Goal: Check status: Check status

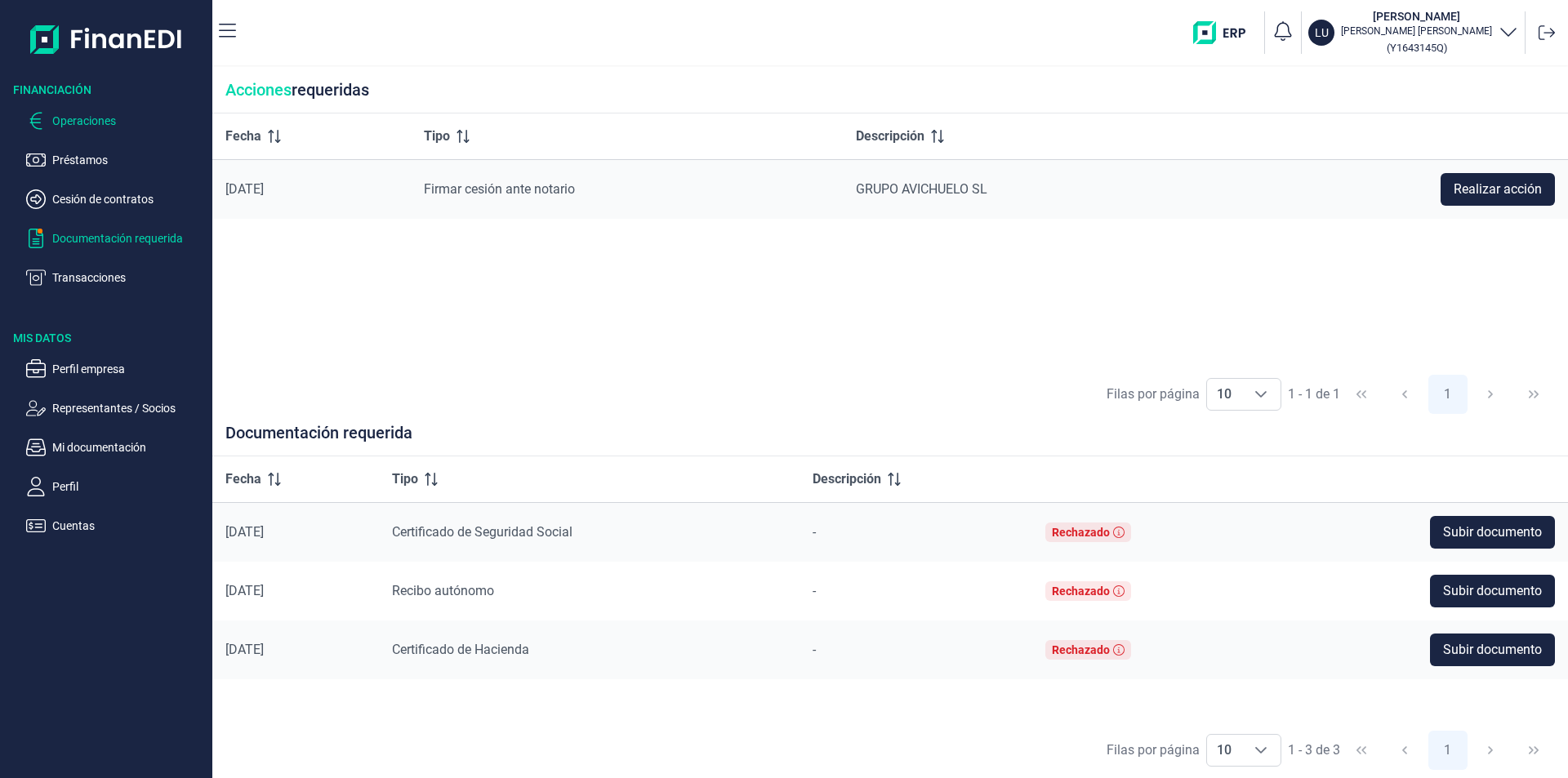
click at [128, 120] on p "Operaciones" at bounding box center [129, 121] width 154 height 19
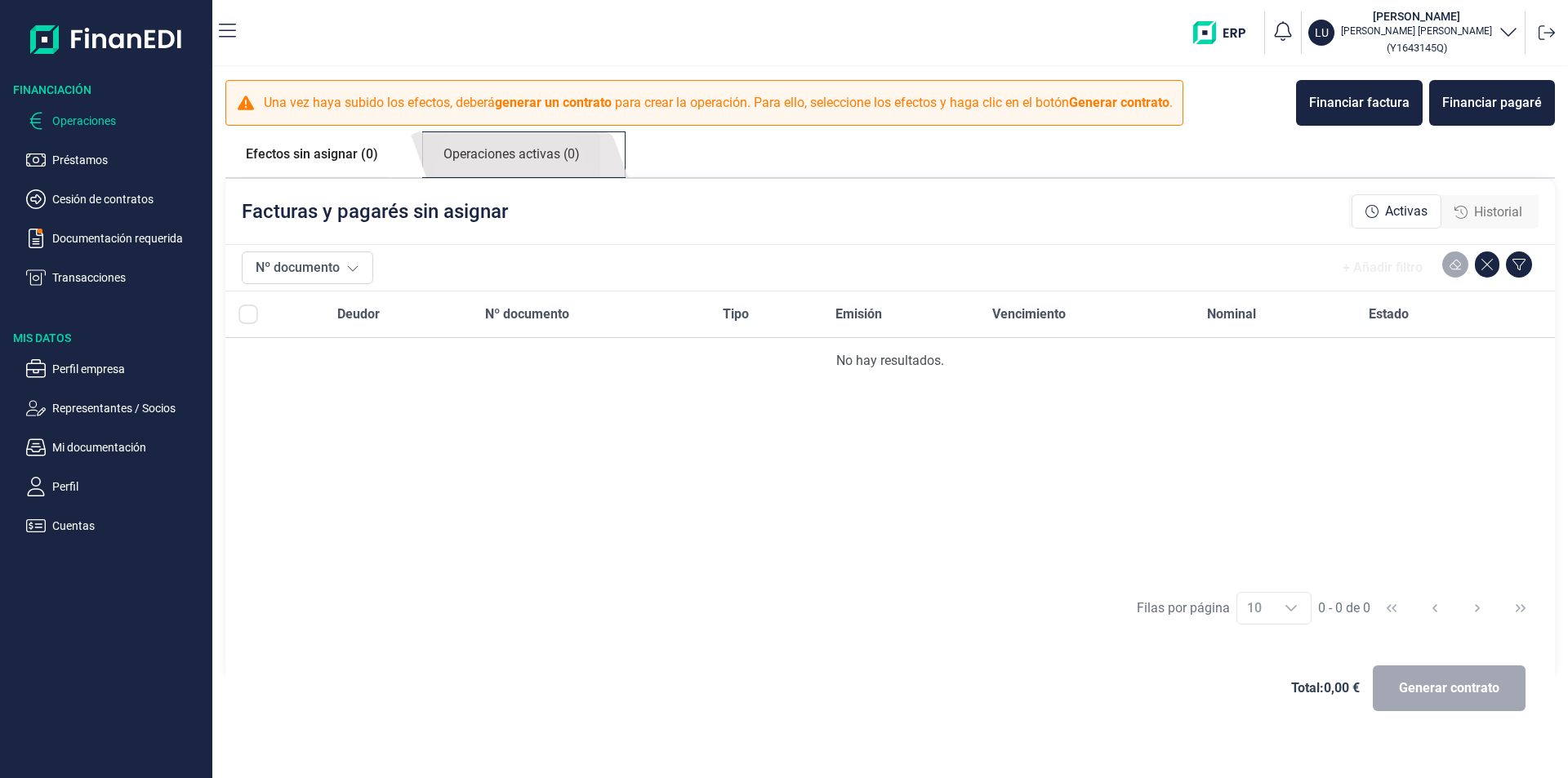
click at [520, 153] on link "Operaciones activas (0)" at bounding box center [512, 155] width 177 height 45
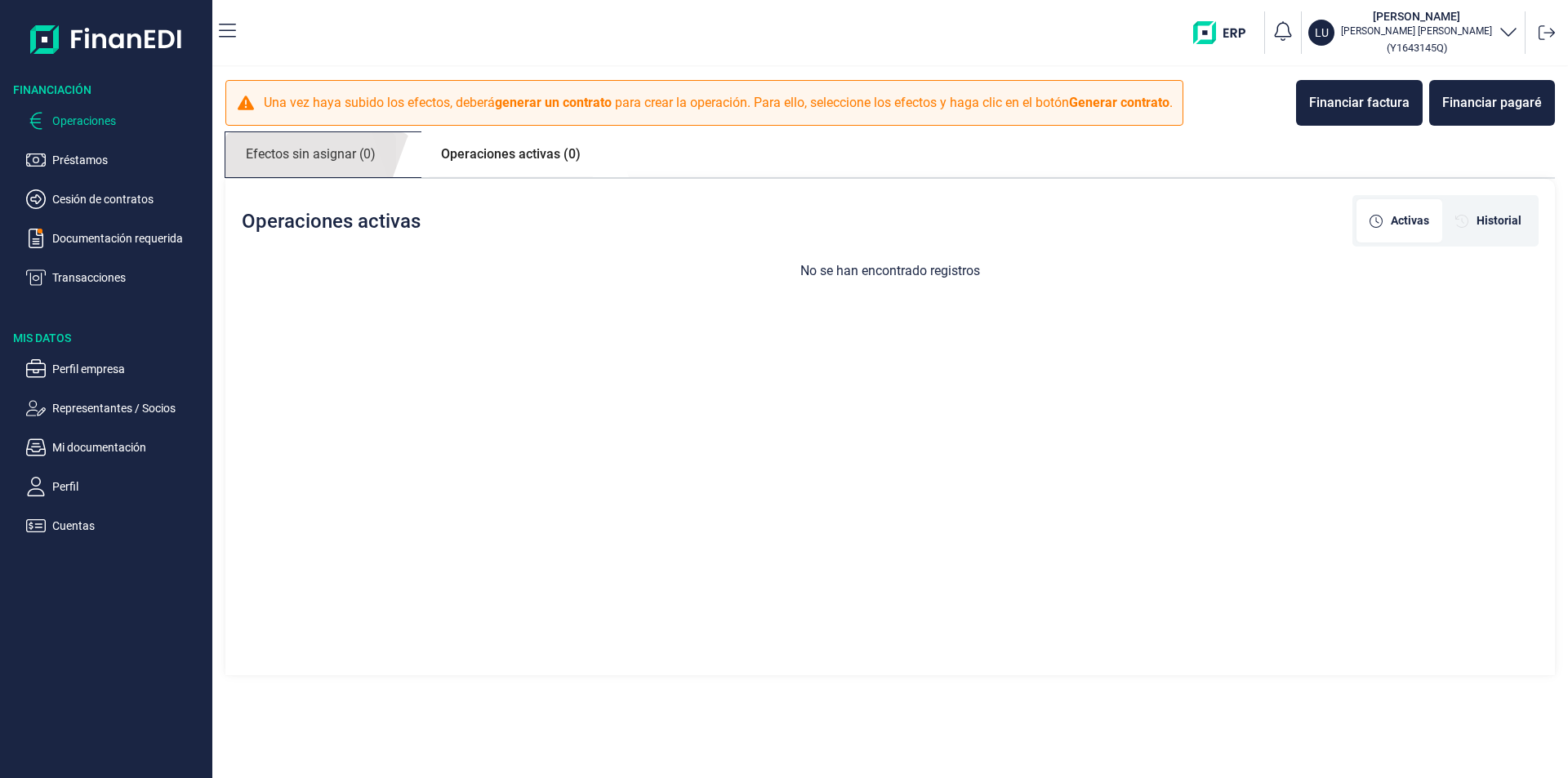
click at [356, 159] on link "Efectos sin asignar (0)" at bounding box center [310, 155] width 171 height 45
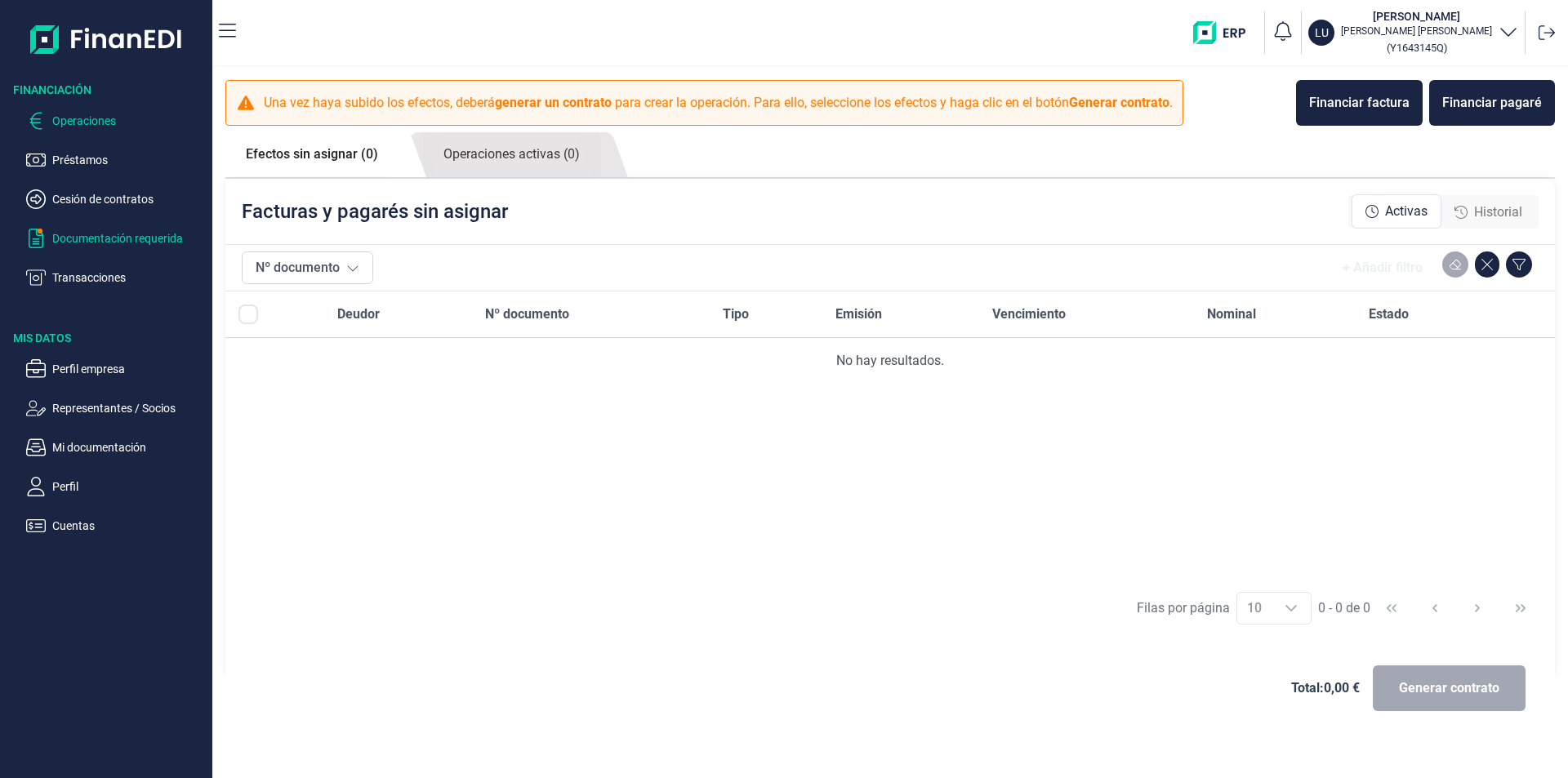
click at [126, 238] on p "Documentación requerida" at bounding box center [129, 239] width 154 height 19
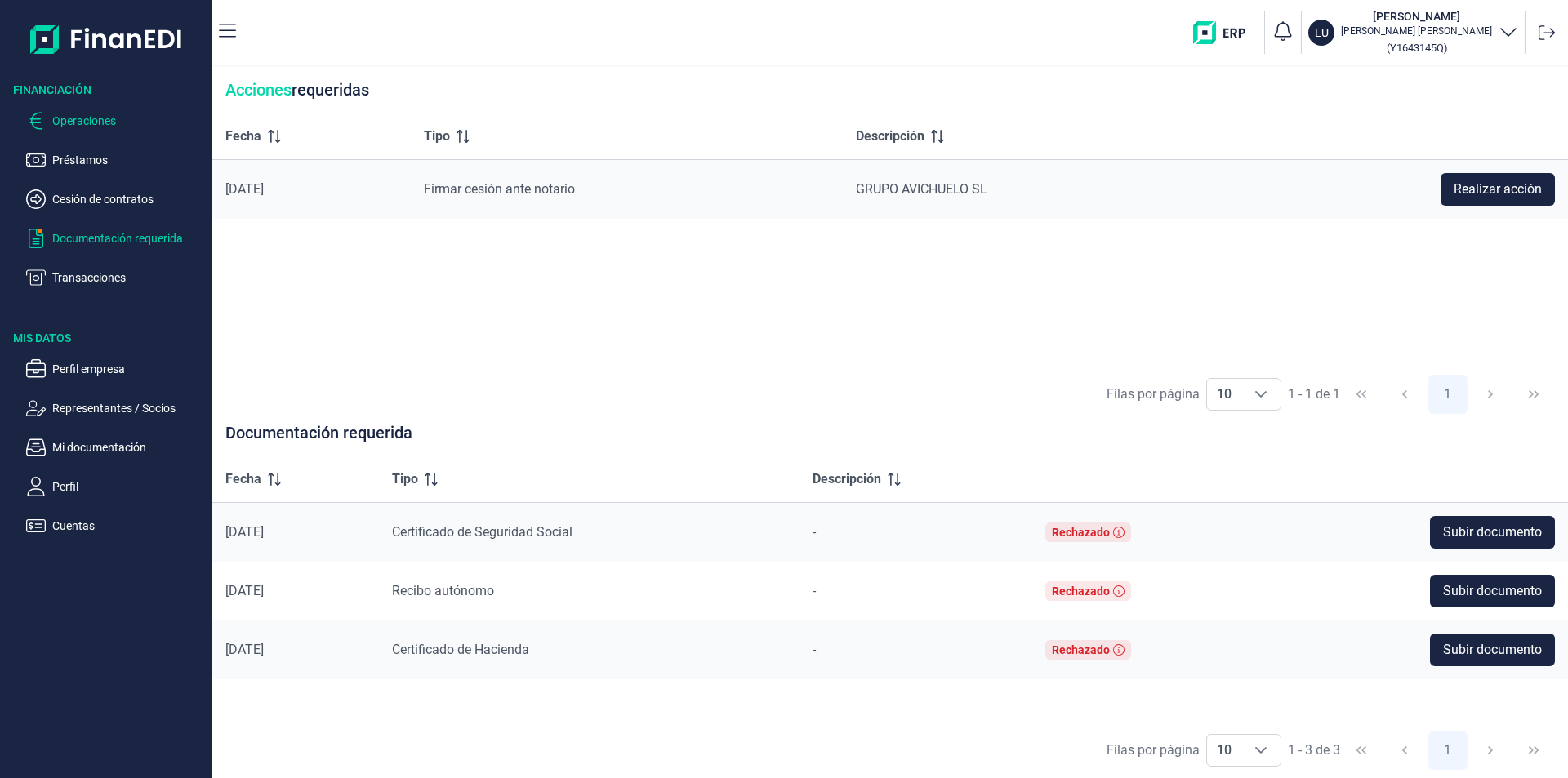
click at [89, 122] on p "Operaciones" at bounding box center [129, 121] width 154 height 19
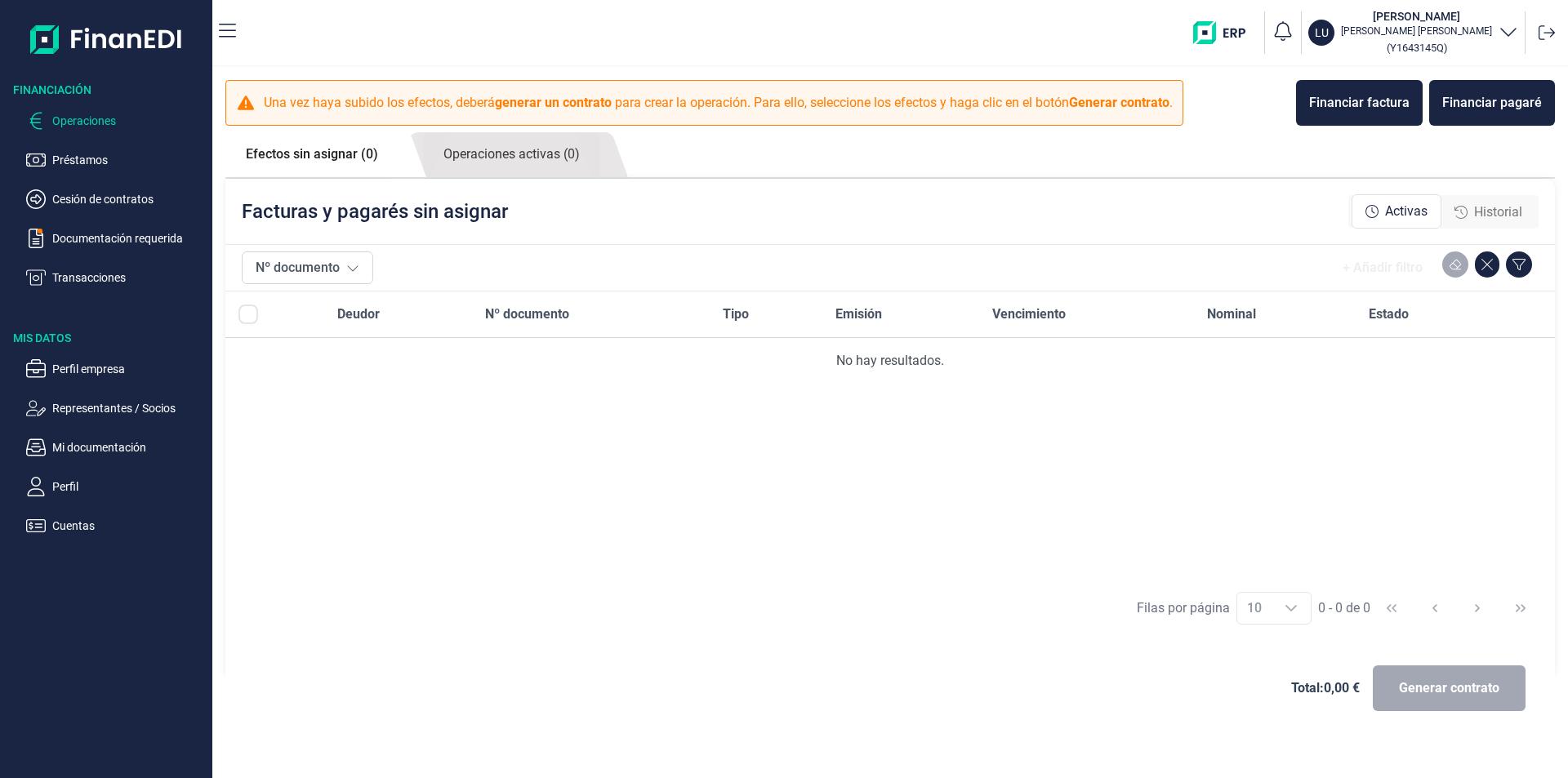
click at [336, 145] on link "Efectos sin asignar (0)" at bounding box center [312, 155] width 173 height 44
click at [512, 157] on link "Operaciones activas (0)" at bounding box center [512, 155] width 177 height 45
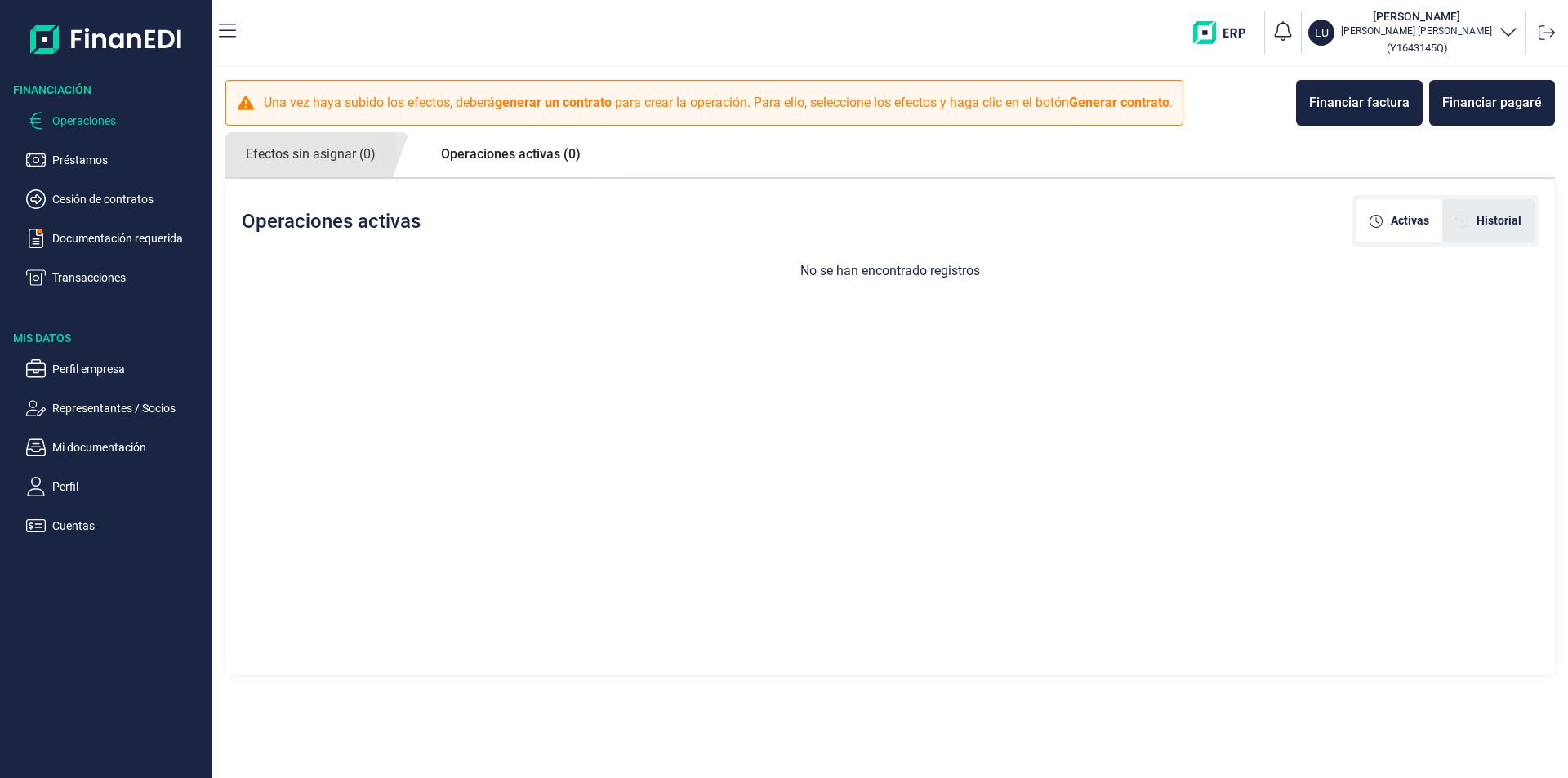
click at [1513, 220] on span "Historial" at bounding box center [1498, 220] width 45 height 17
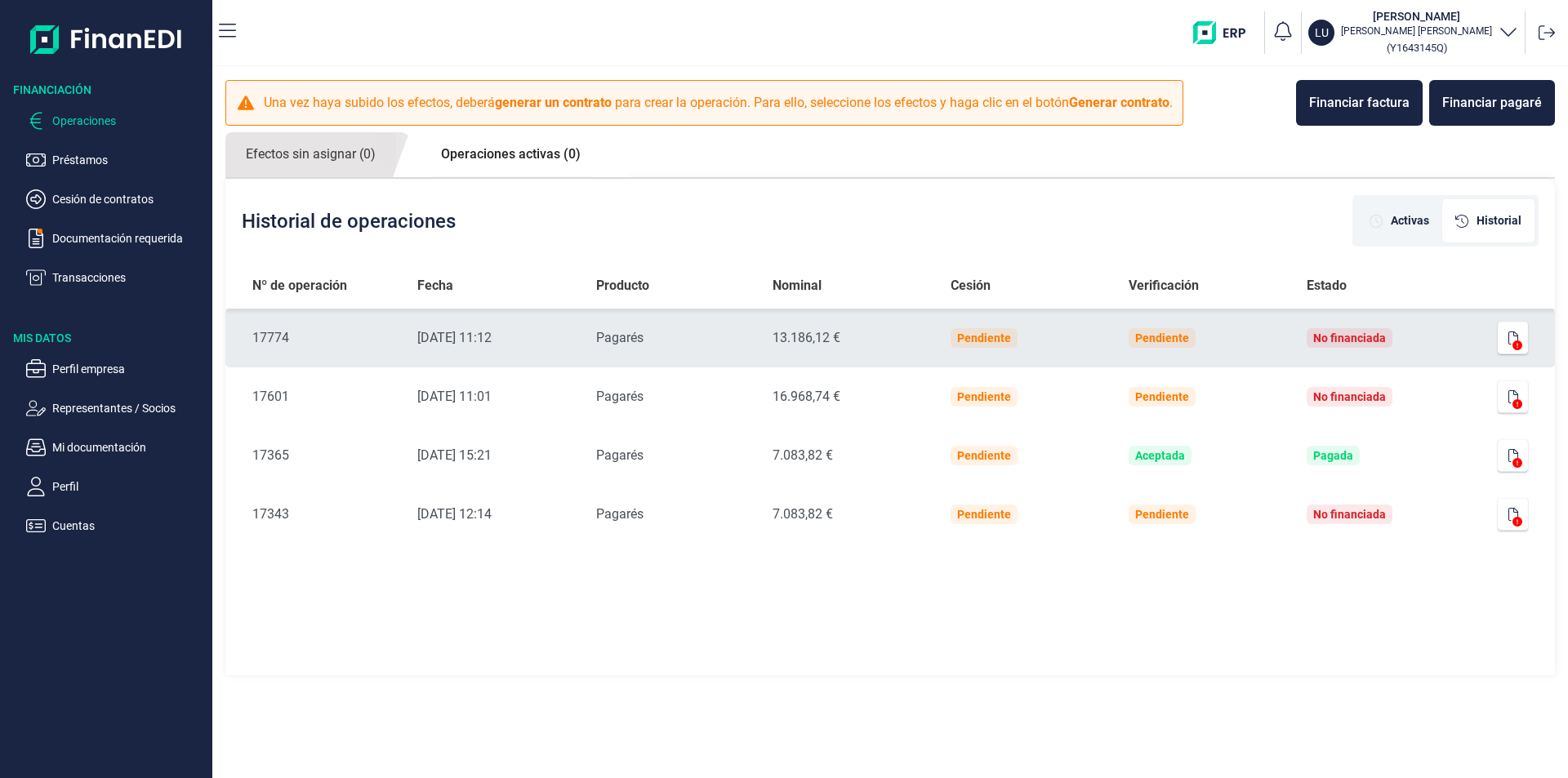
click at [1513, 340] on icon at bounding box center [1517, 345] width 10 height 10
click at [439, 338] on time "11/08/2025 11:12" at bounding box center [454, 338] width 74 height 16
click at [1057, 332] on td "Pendiente" at bounding box center [1026, 338] width 178 height 59
drag, startPoint x: 1339, startPoint y: 336, endPoint x: 1473, endPoint y: 338, distance: 134.0
click at [1343, 336] on div "No financiada" at bounding box center [1350, 338] width 72 height 13
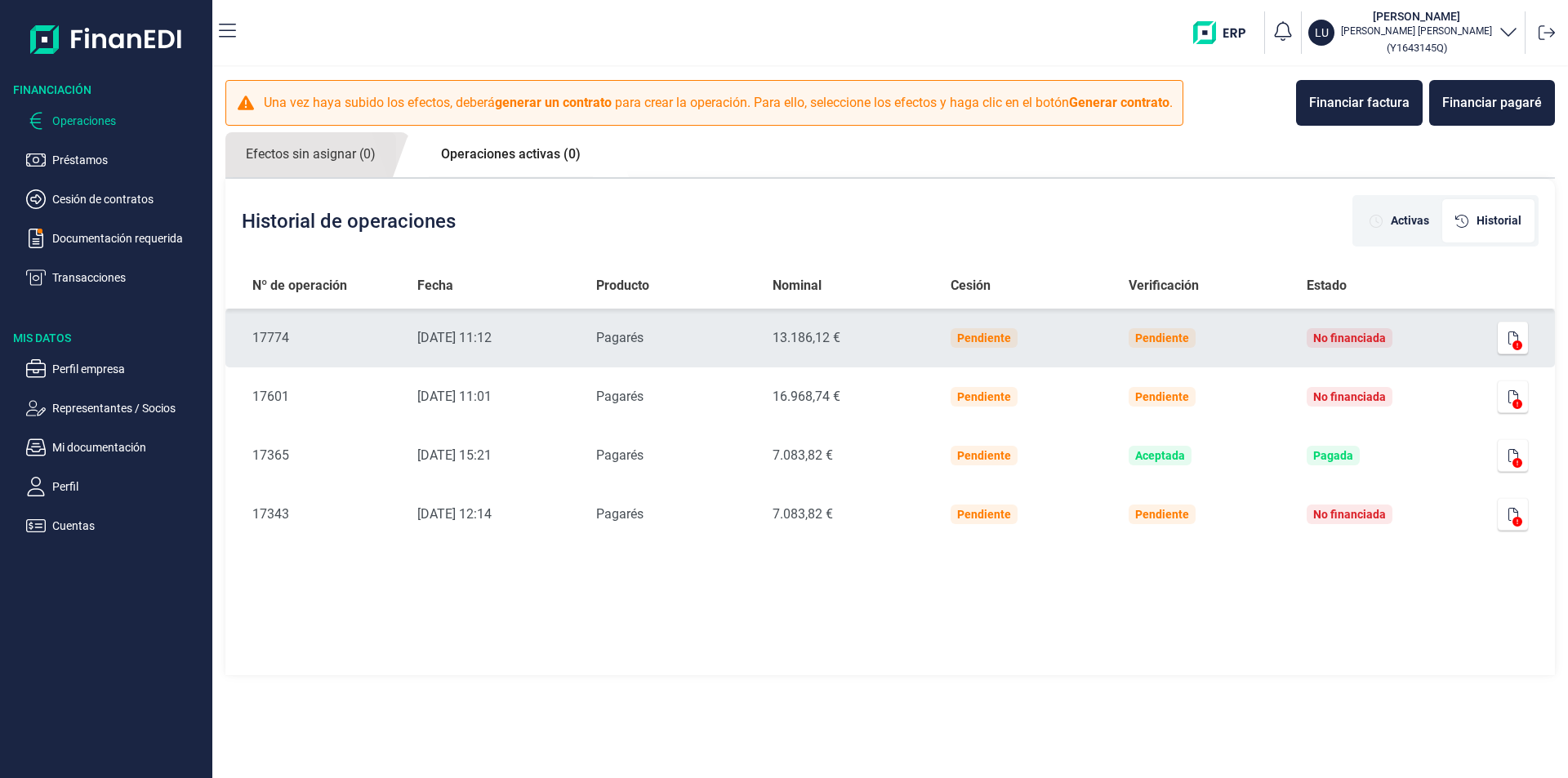
click at [1534, 338] on td at bounding box center [1514, 338] width 81 height 59
click at [1519, 340] on icon at bounding box center [1517, 345] width 10 height 10
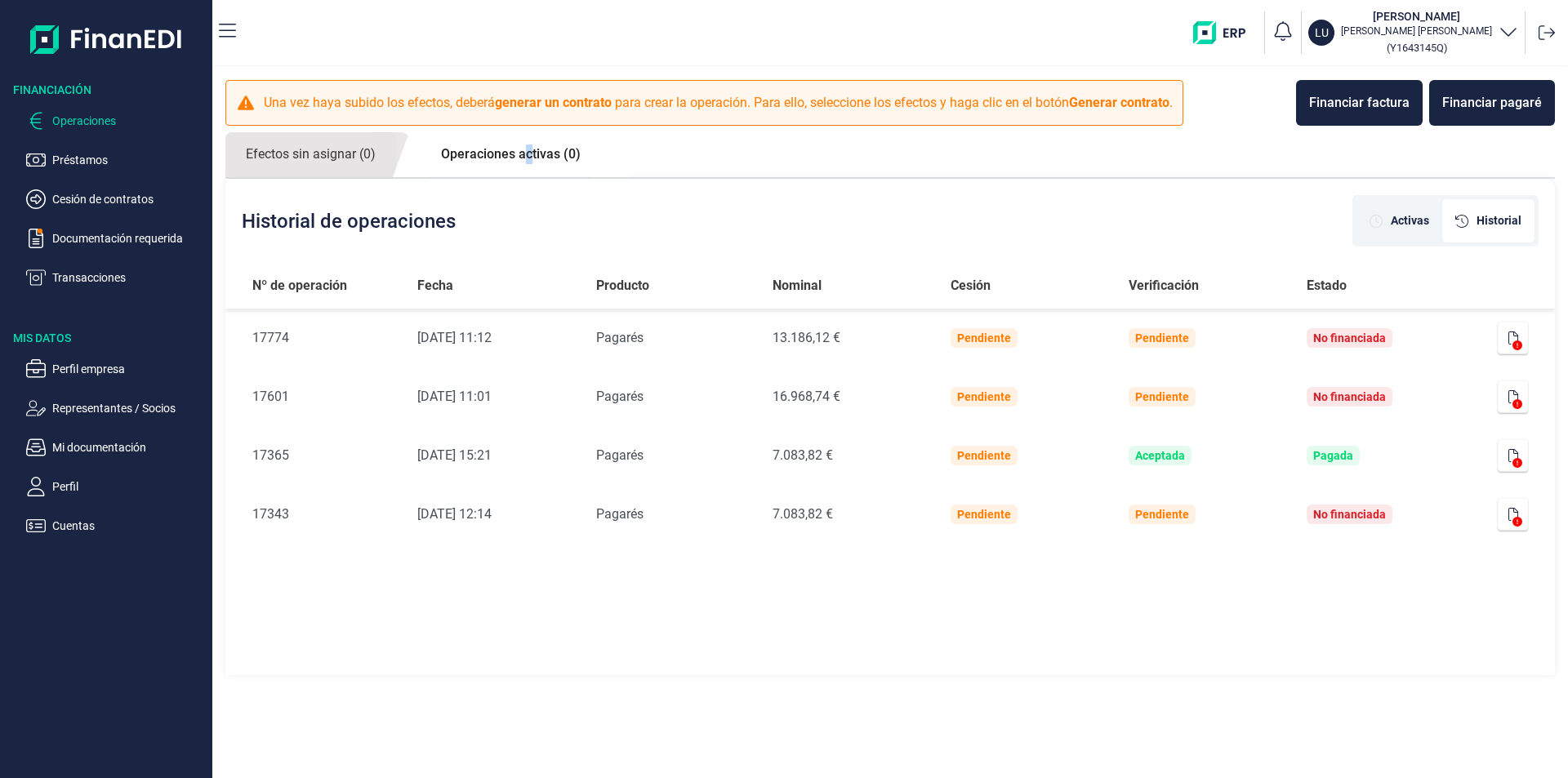
drag, startPoint x: 529, startPoint y: 152, endPoint x: 507, endPoint y: 156, distance: 22.4
click at [525, 155] on link "Operaciones activas (0)" at bounding box center [511, 155] width 180 height 44
click at [326, 156] on link "Efectos sin asignar (0)" at bounding box center [310, 155] width 171 height 45
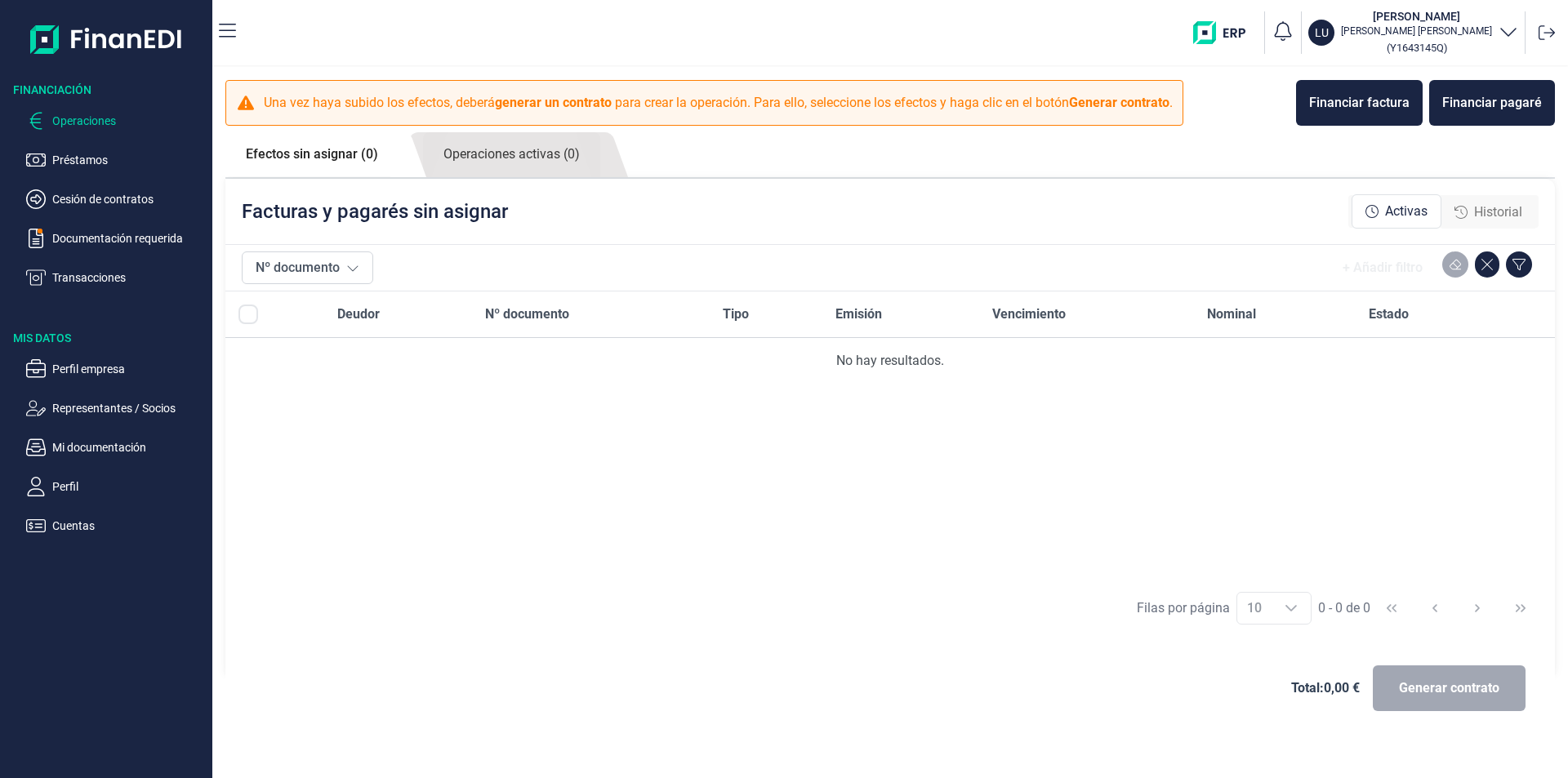
click at [326, 156] on link "Efectos sin asignar (0)" at bounding box center [312, 155] width 173 height 44
click at [102, 165] on p "Préstamos" at bounding box center [129, 160] width 154 height 19
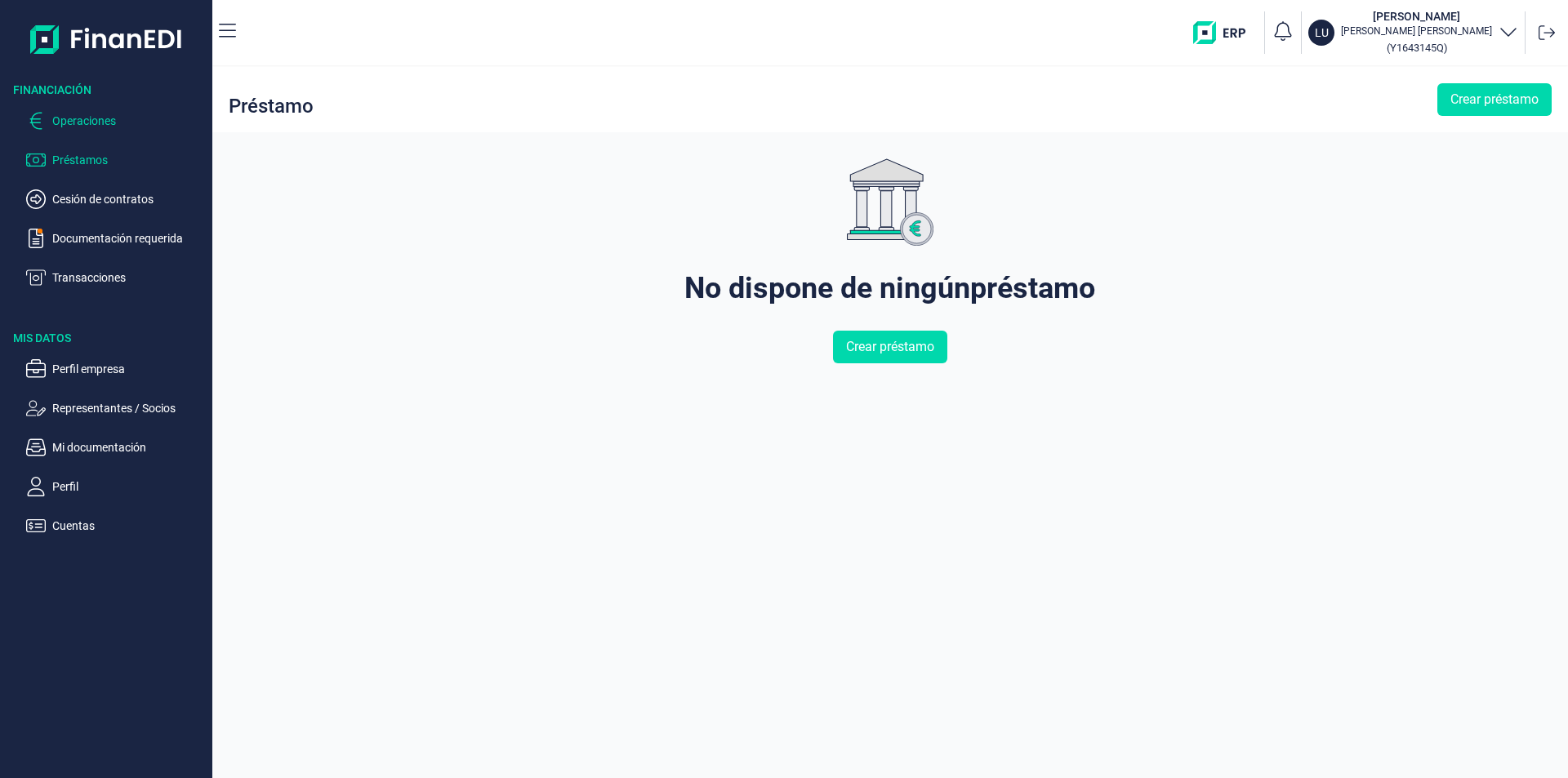
click at [110, 126] on p "Operaciones" at bounding box center [129, 121] width 154 height 19
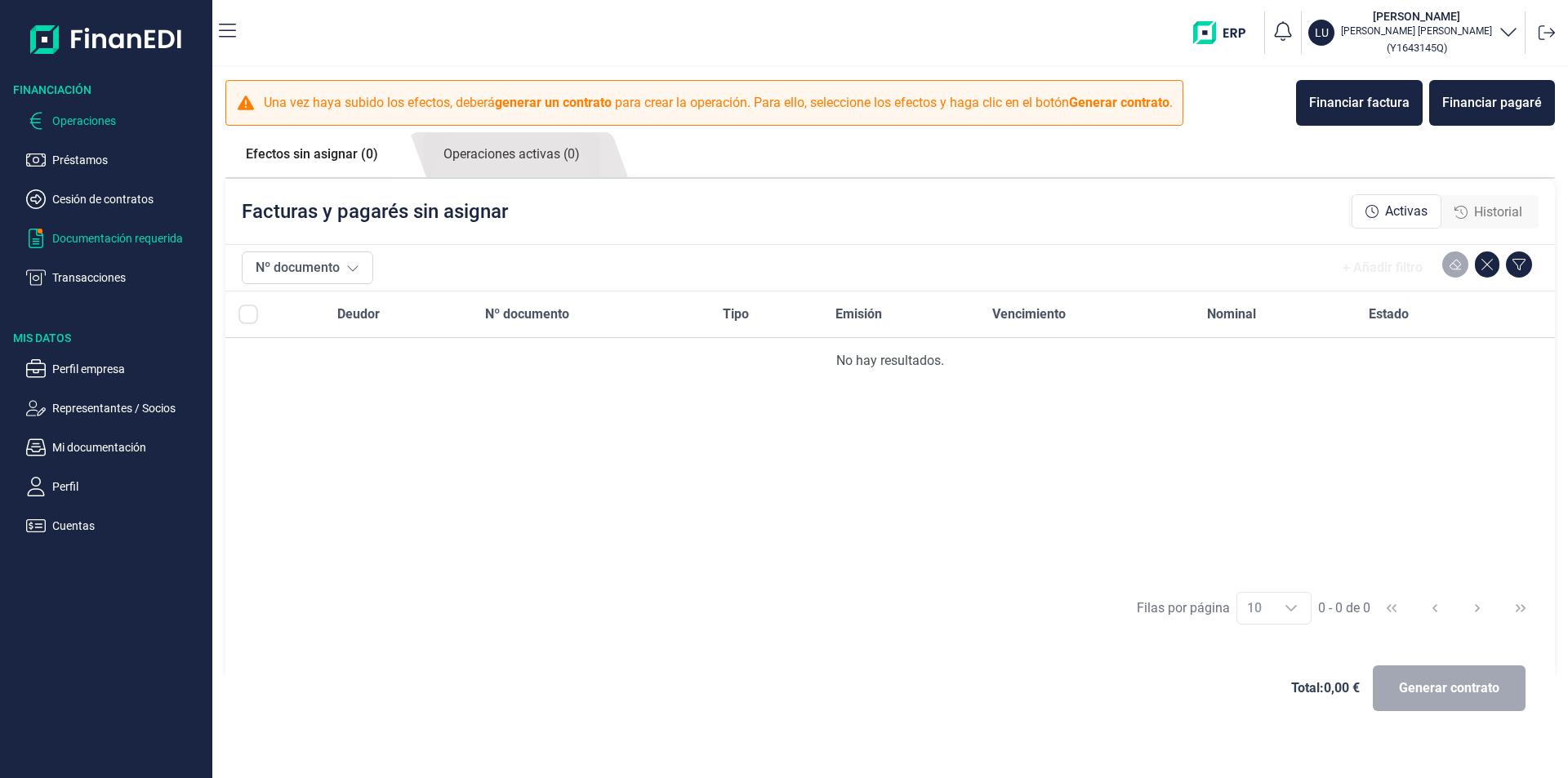
click at [103, 240] on p "Documentación requerida" at bounding box center [129, 239] width 154 height 19
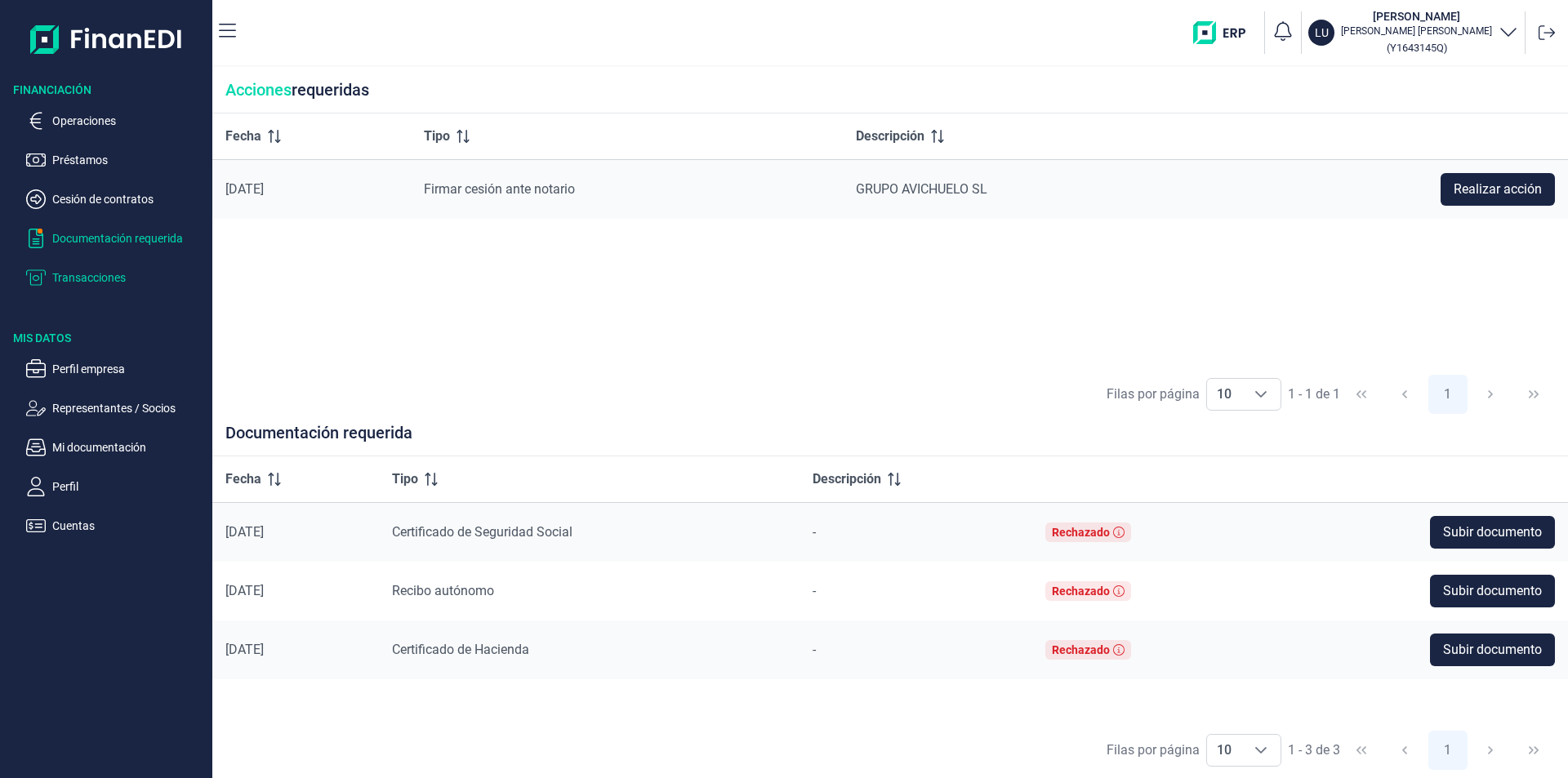
click at [68, 280] on p "Transacciones" at bounding box center [129, 278] width 154 height 19
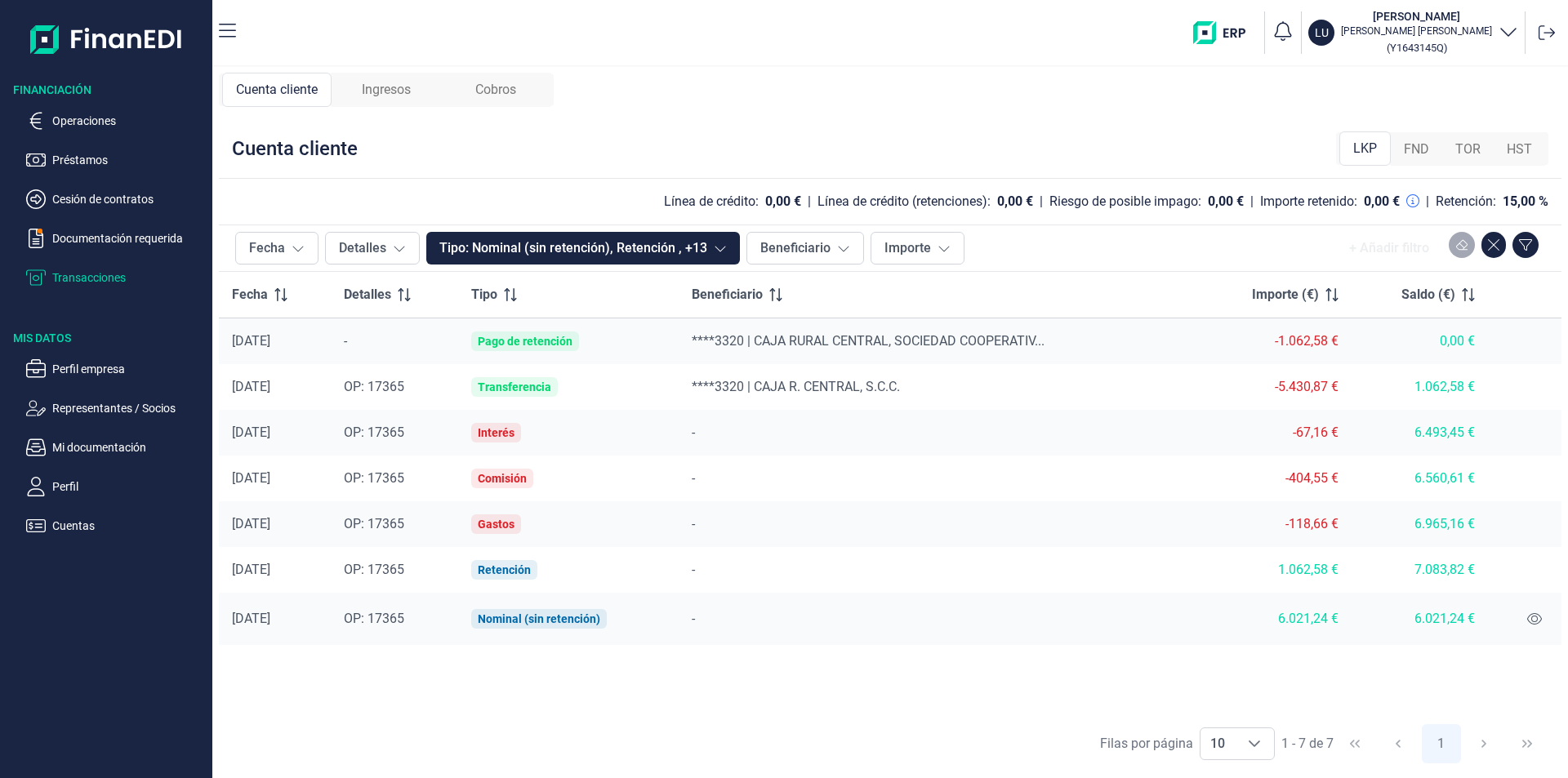
click at [393, 93] on span "Ingresos" at bounding box center [385, 90] width 49 height 19
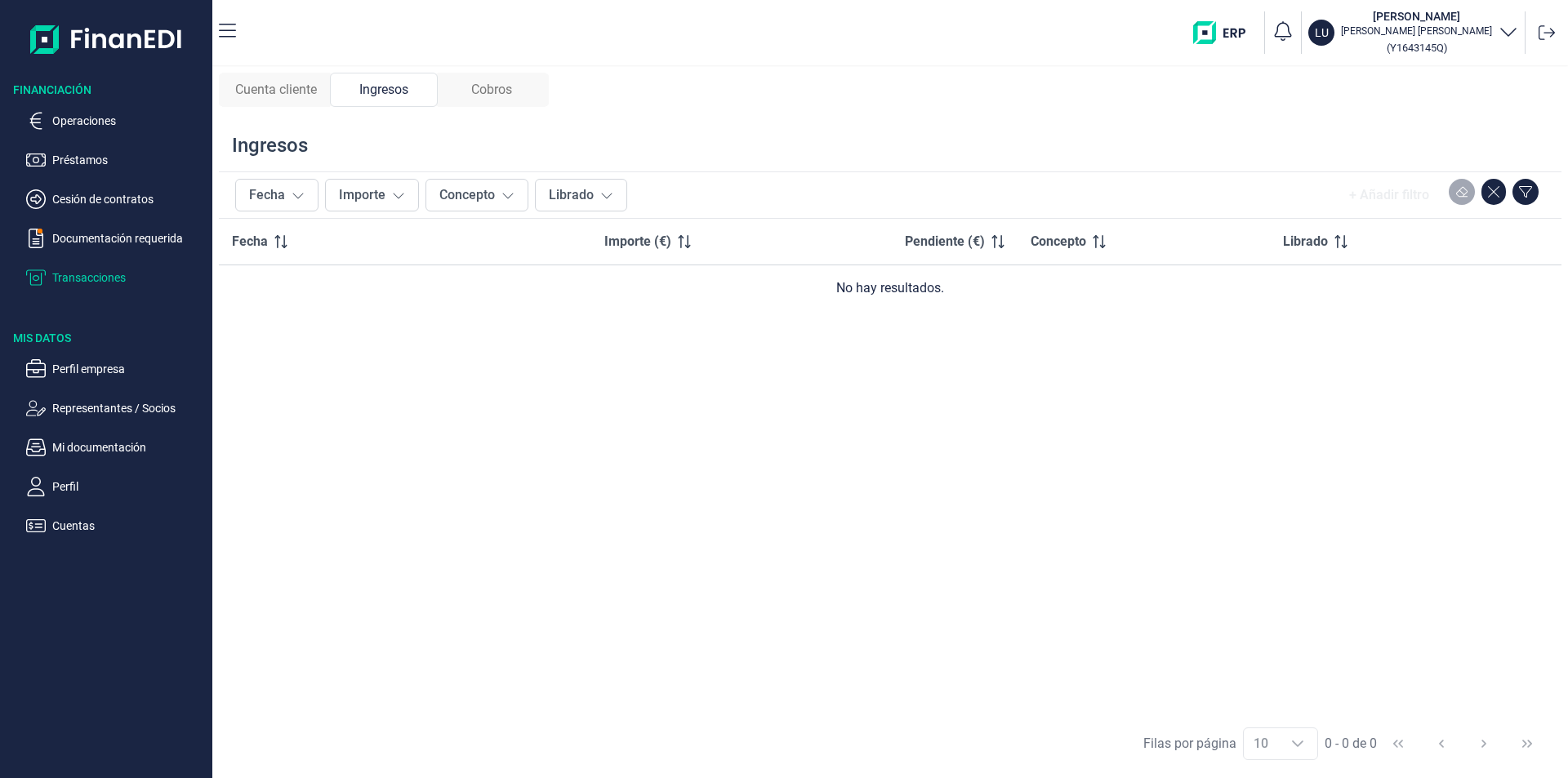
click at [509, 89] on span "Cobros" at bounding box center [491, 90] width 41 height 19
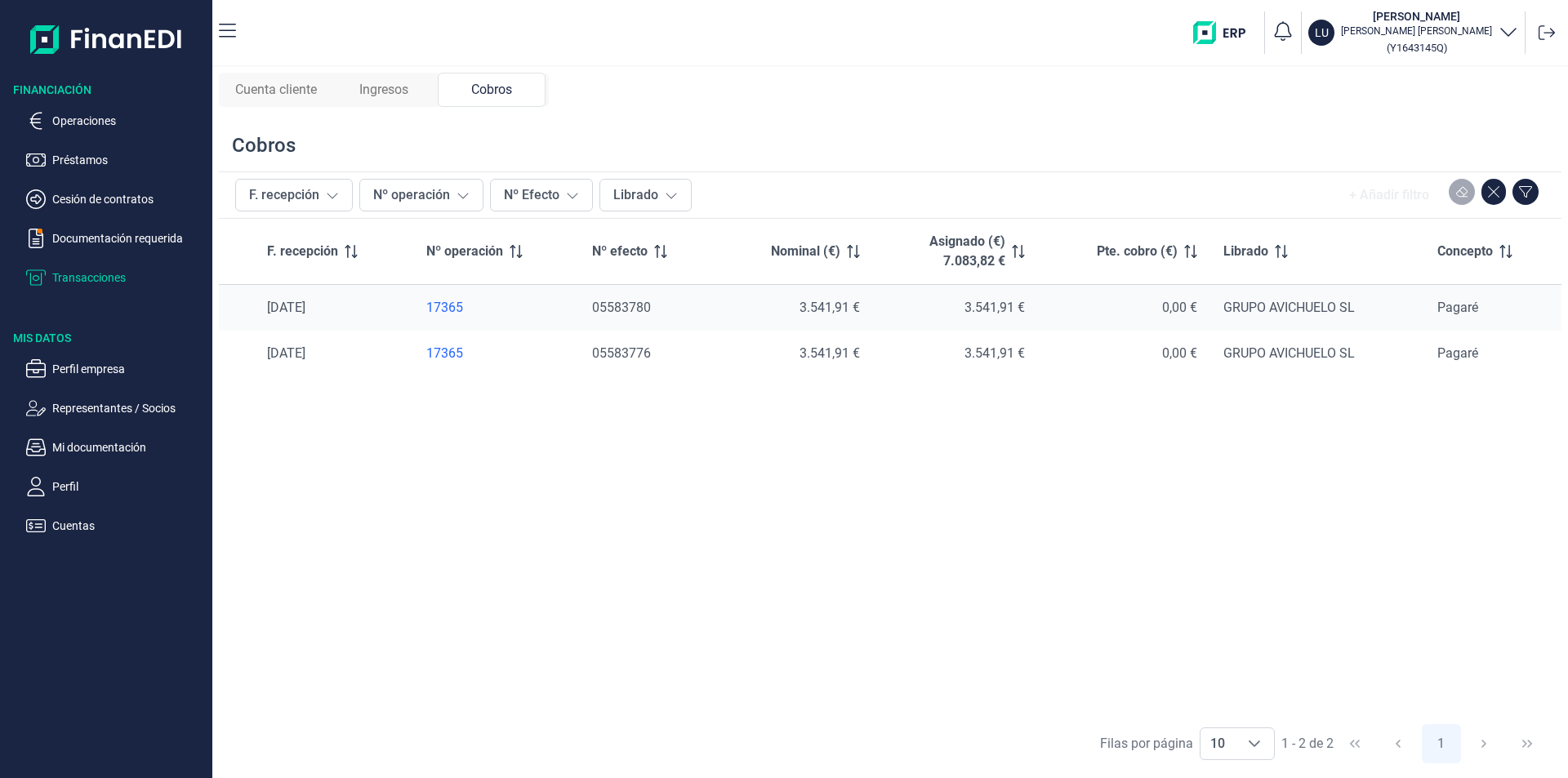
click at [285, 90] on span "Cuenta cliente" at bounding box center [276, 90] width 81 height 19
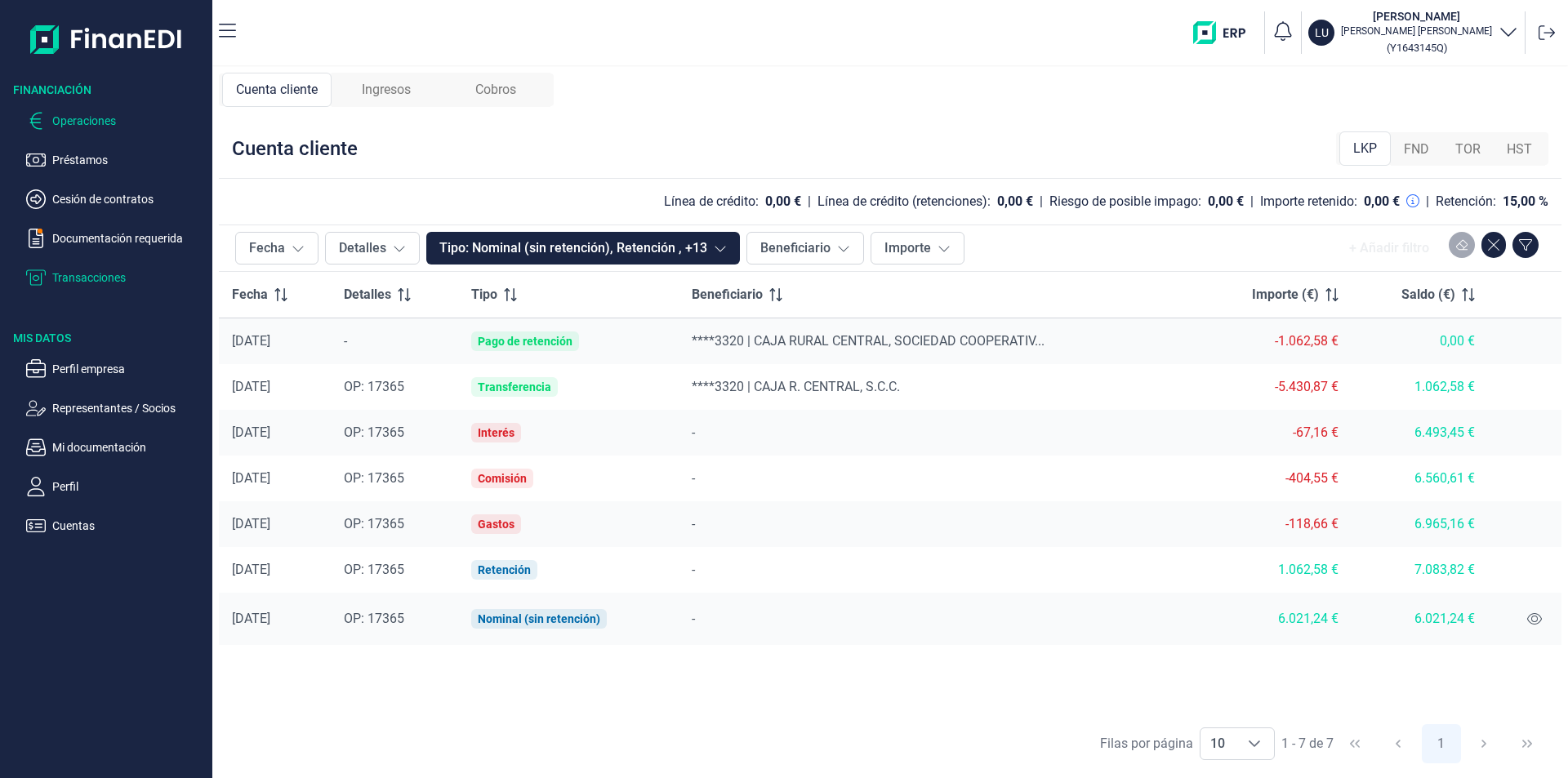
click at [76, 124] on p "Operaciones" at bounding box center [129, 121] width 154 height 19
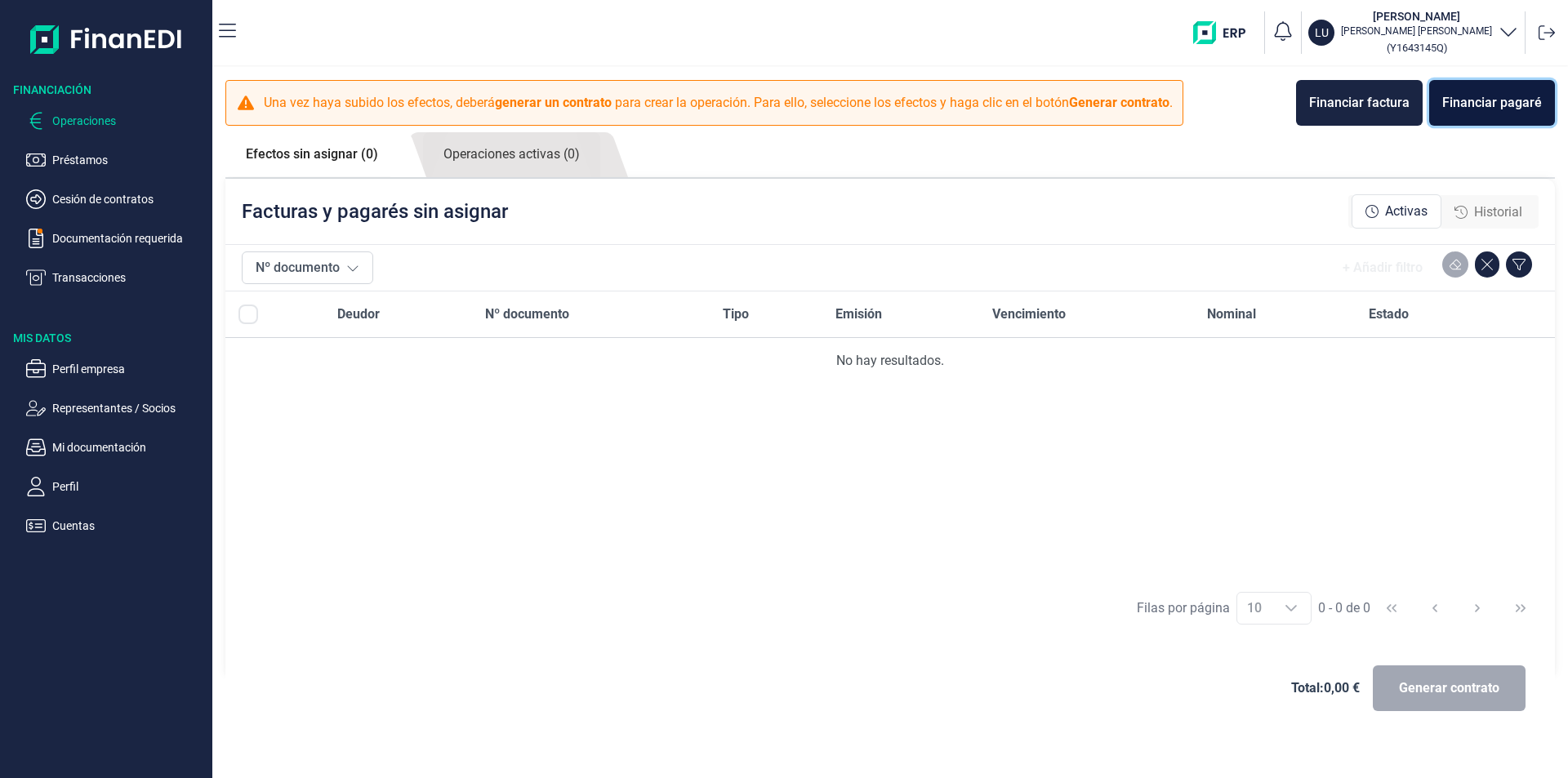
click at [1493, 103] on div "Financiar pagaré" at bounding box center [1492, 103] width 100 height 19
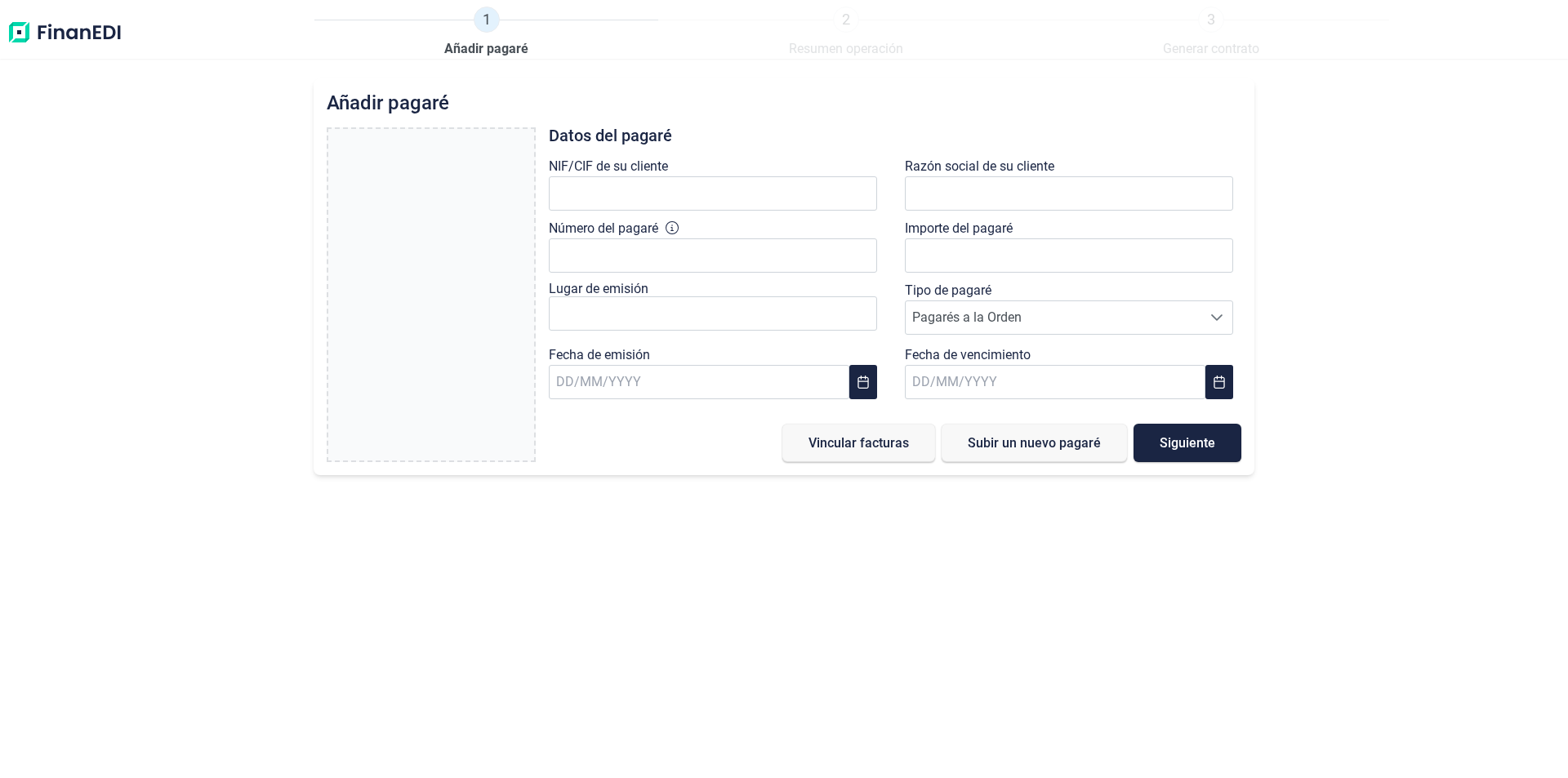
type input "0,00 €"
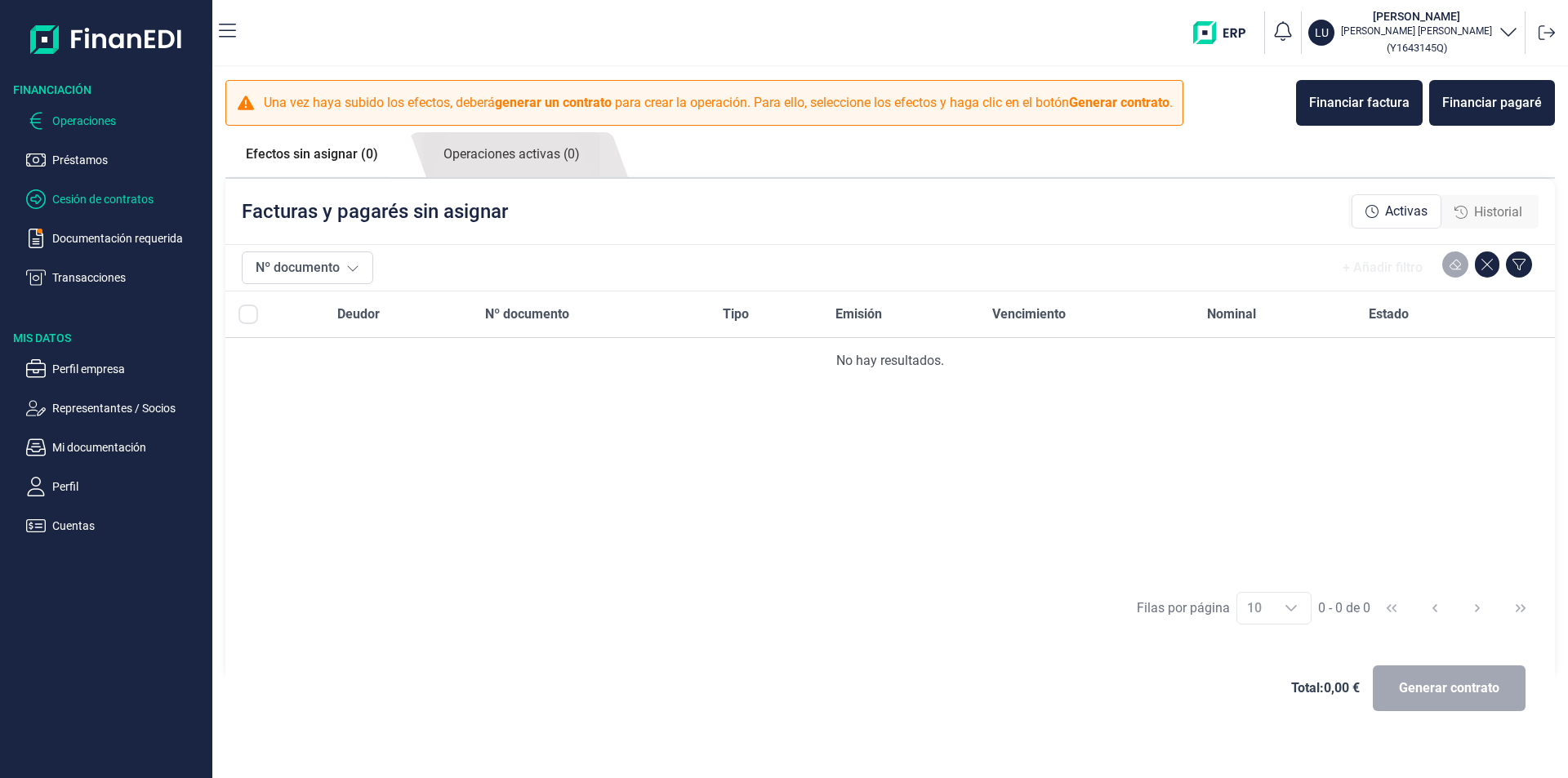
click at [112, 193] on p "Cesión de contratos" at bounding box center [129, 199] width 154 height 19
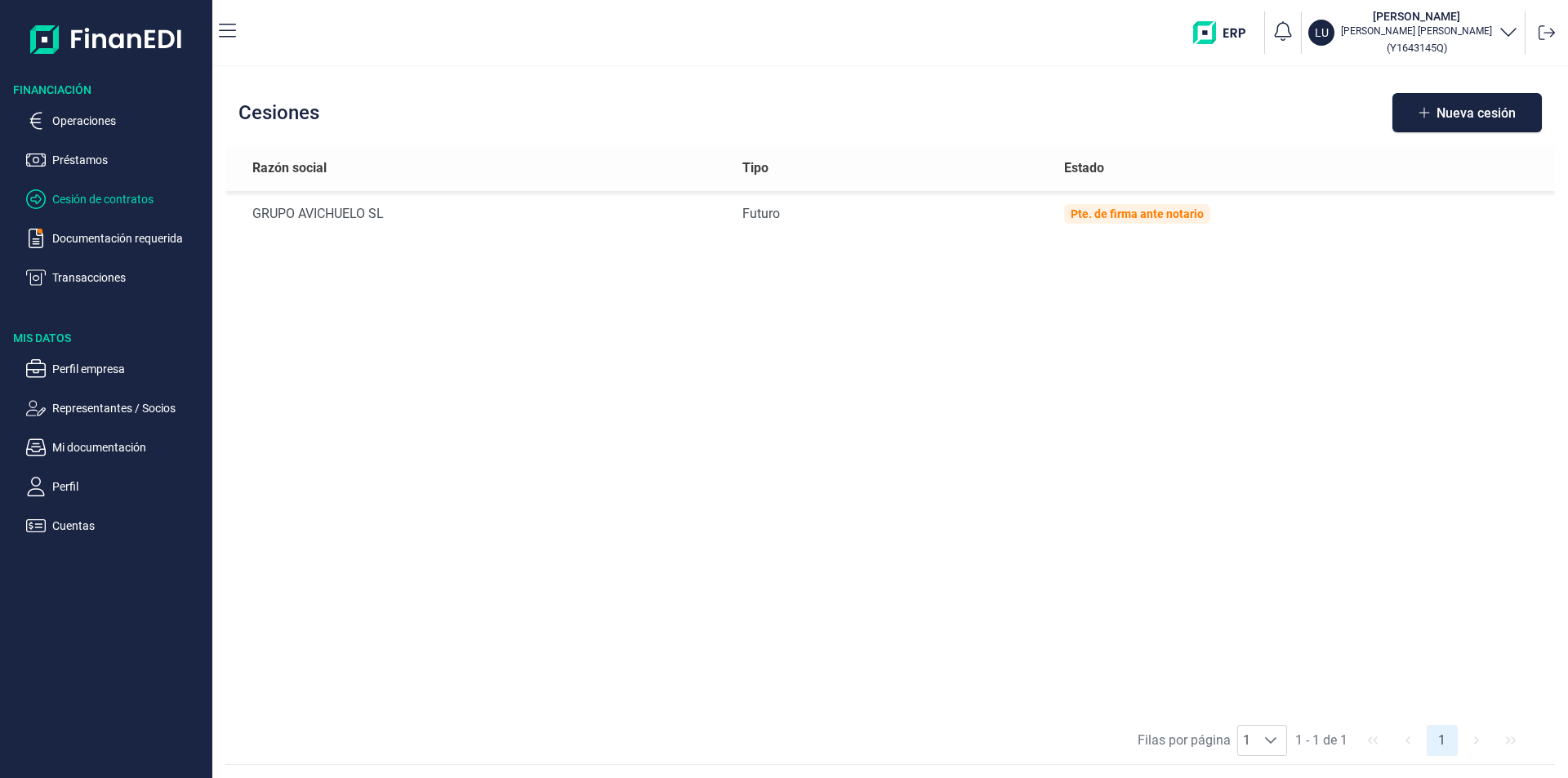
click at [73, 188] on ul "Operaciones Préstamos Cesión de contratos Documentación requerida Transacciones" at bounding box center [106, 193] width 212 height 189
click at [82, 196] on p "Cesión de contratos" at bounding box center [129, 199] width 154 height 19
click at [82, 165] on p "Préstamos" at bounding box center [129, 160] width 154 height 19
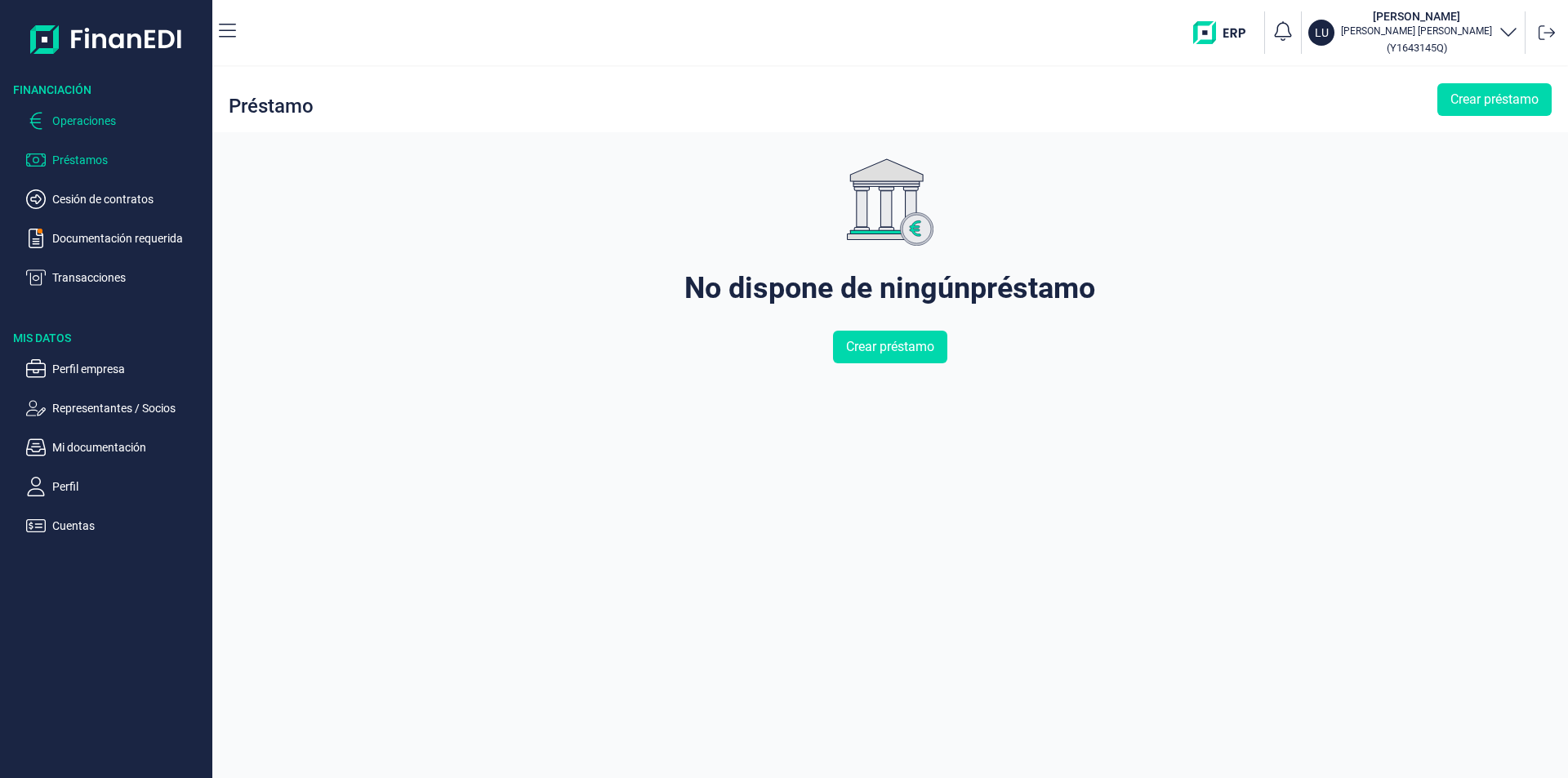
click at [103, 124] on p "Operaciones" at bounding box center [129, 121] width 154 height 19
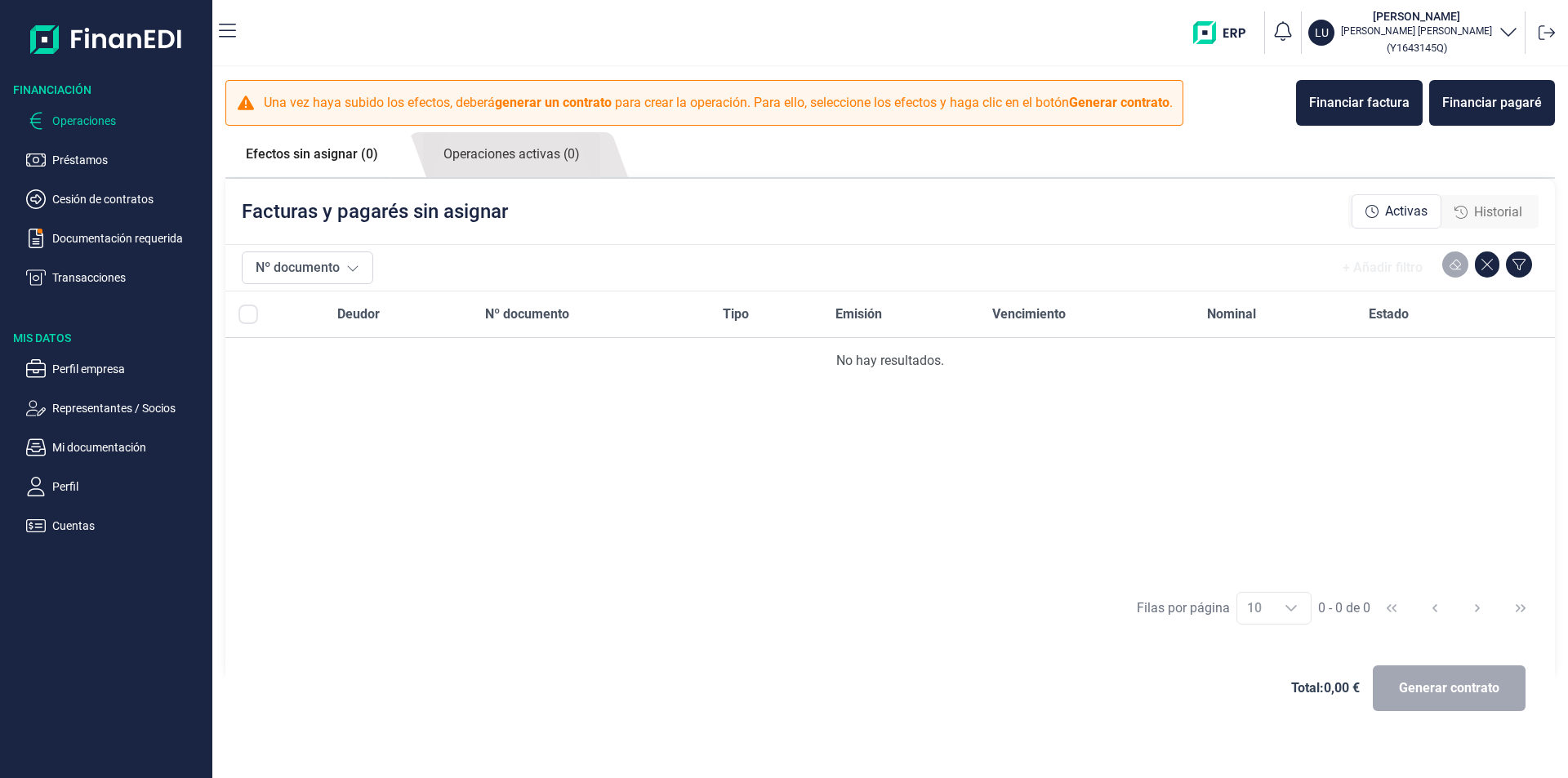
click at [111, 118] on p "Operaciones" at bounding box center [129, 121] width 154 height 19
click at [115, 237] on p "Documentación requerida" at bounding box center [129, 239] width 154 height 19
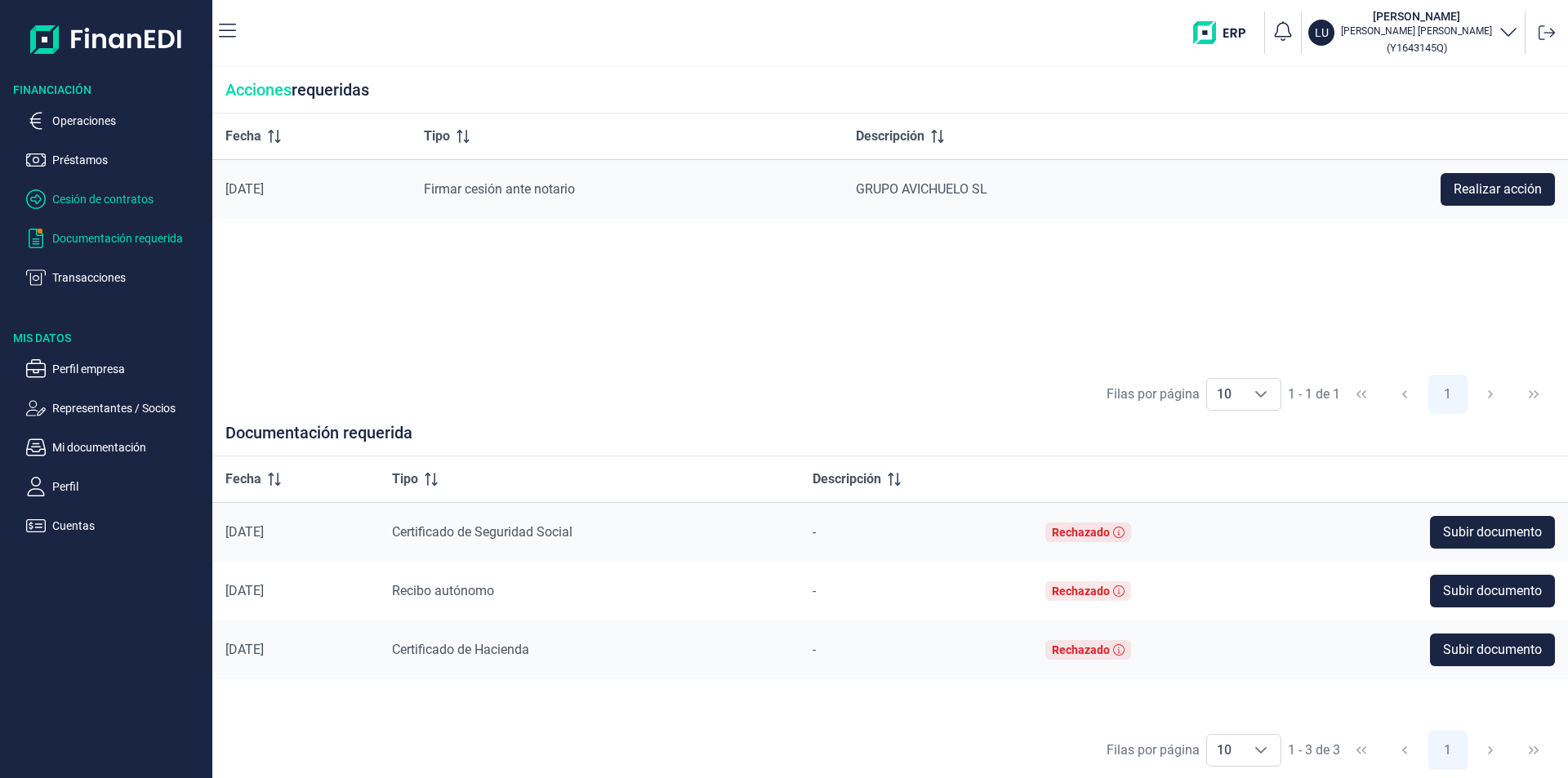
click at [131, 202] on p "Cesión de contratos" at bounding box center [129, 199] width 154 height 19
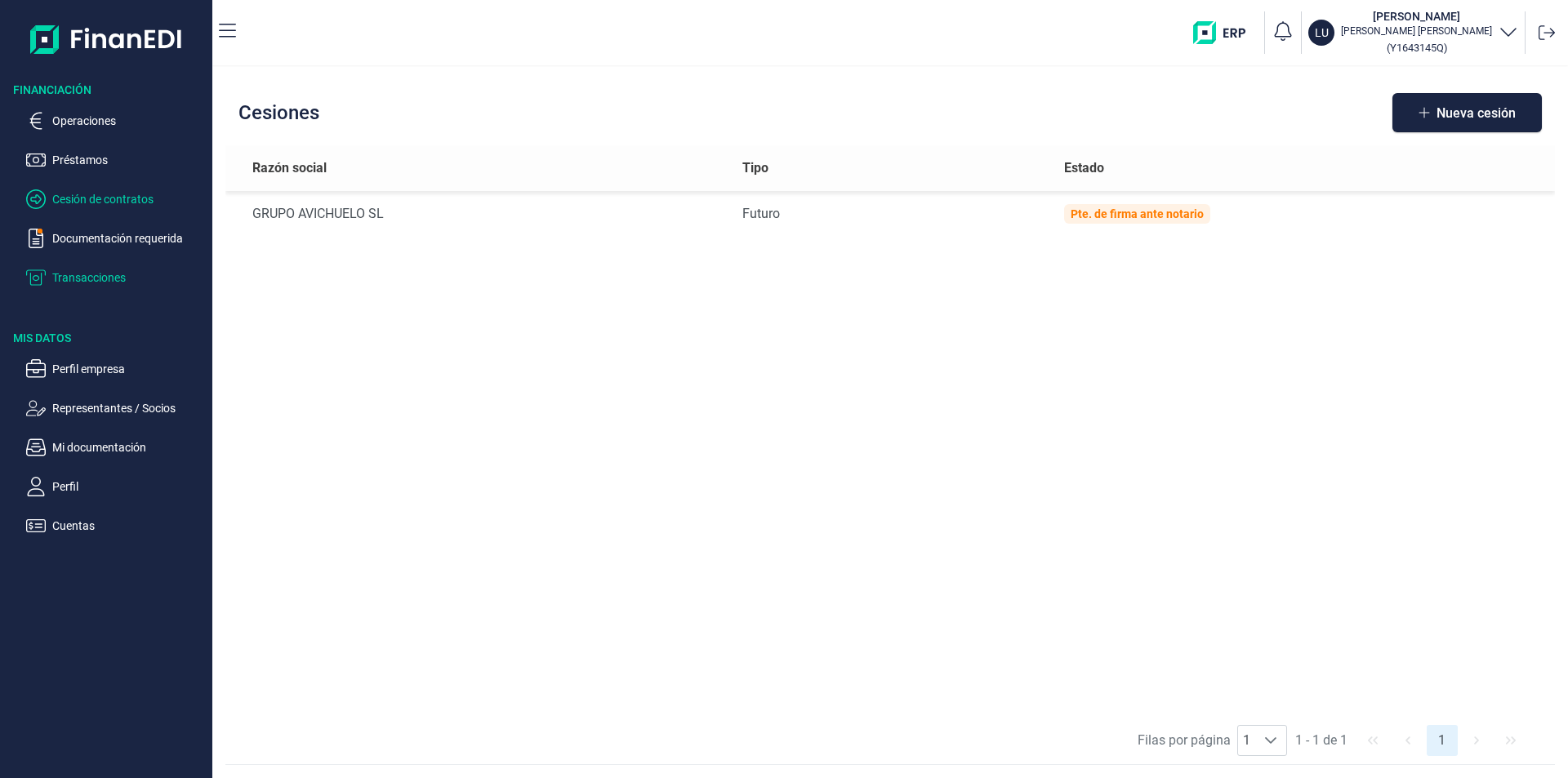
click at [86, 282] on p "Transacciones" at bounding box center [129, 278] width 154 height 19
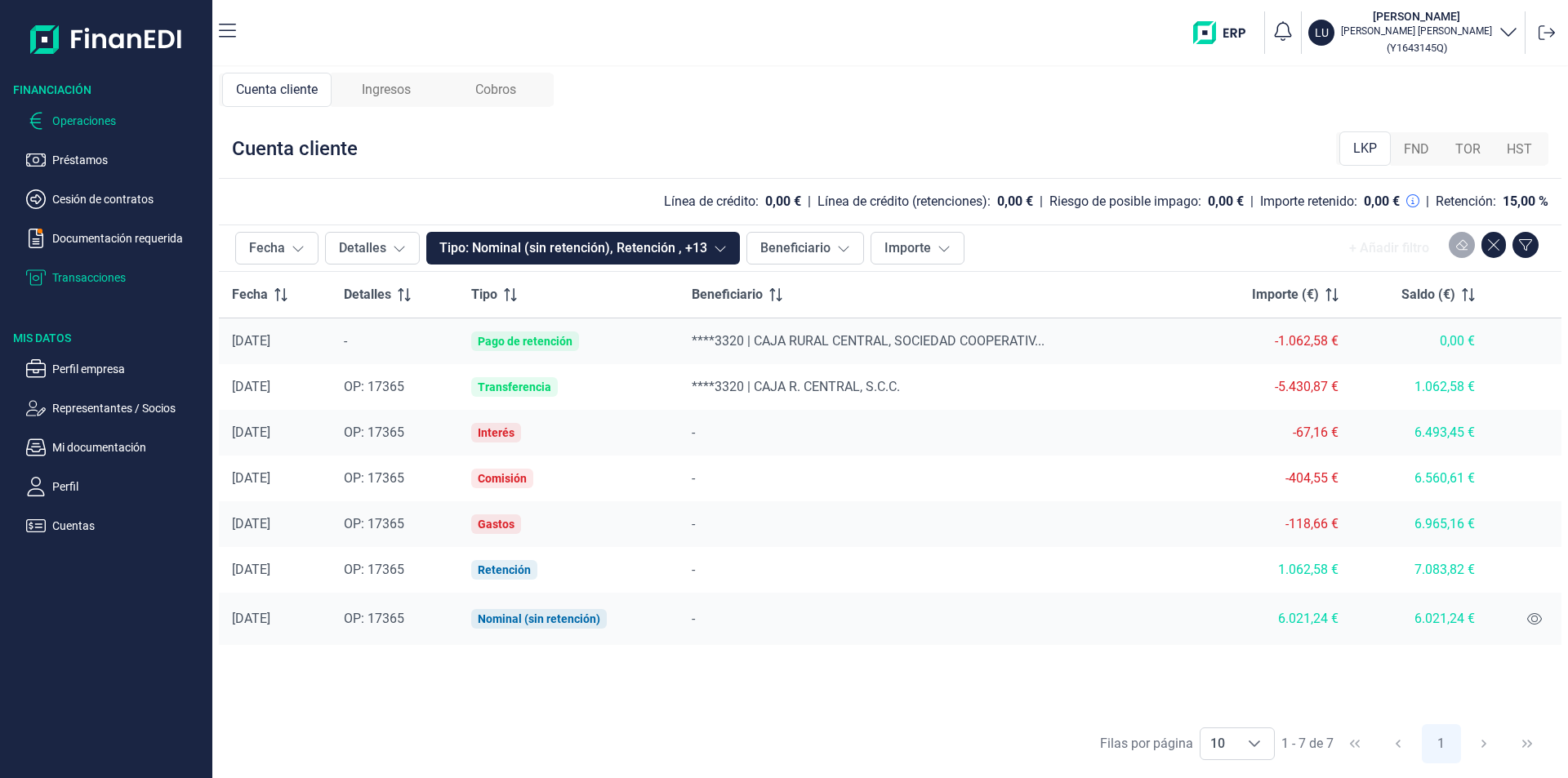
click at [80, 122] on p "Operaciones" at bounding box center [129, 121] width 154 height 19
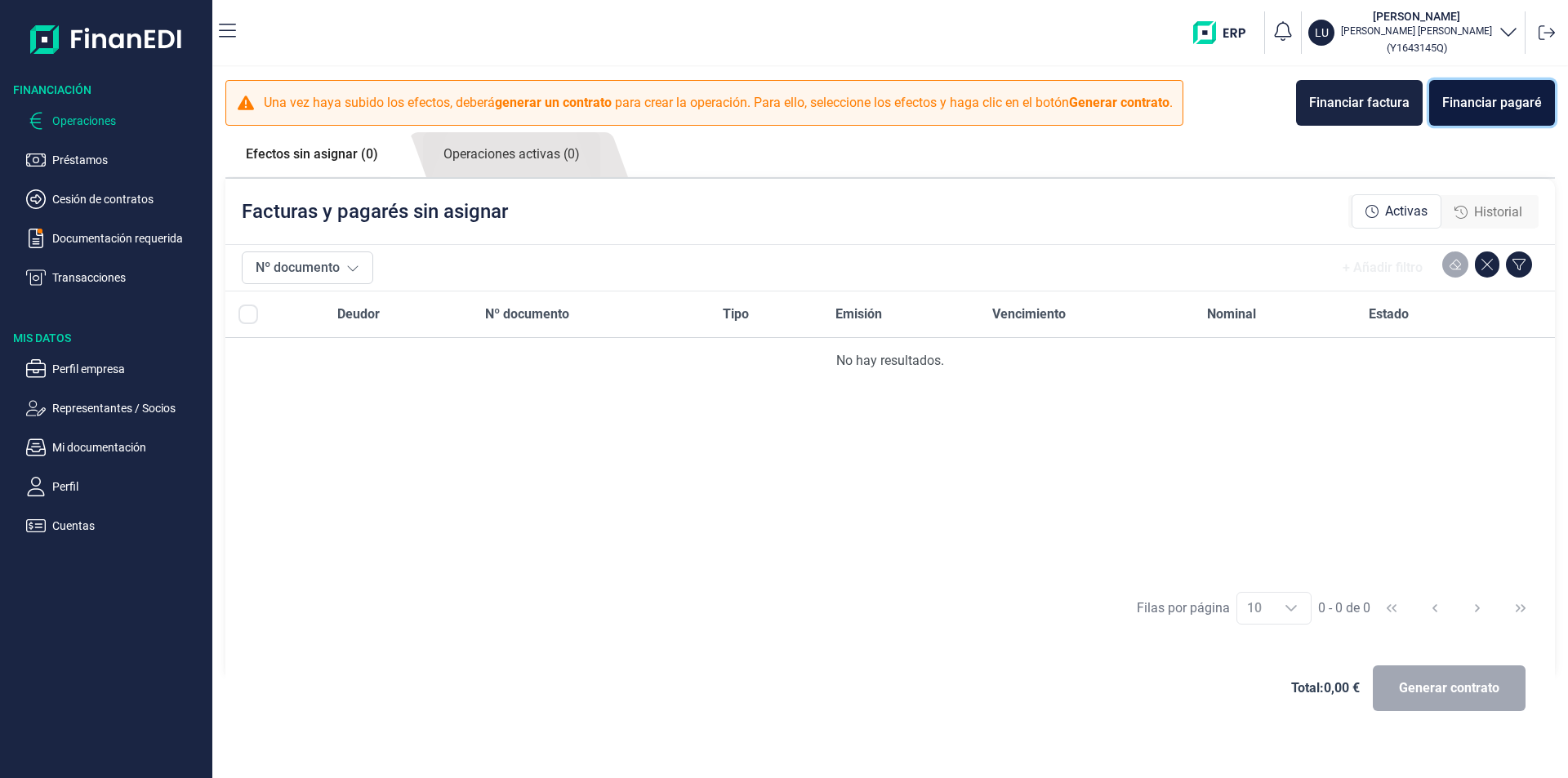
click at [1519, 103] on div "Financiar pagaré" at bounding box center [1492, 103] width 100 height 19
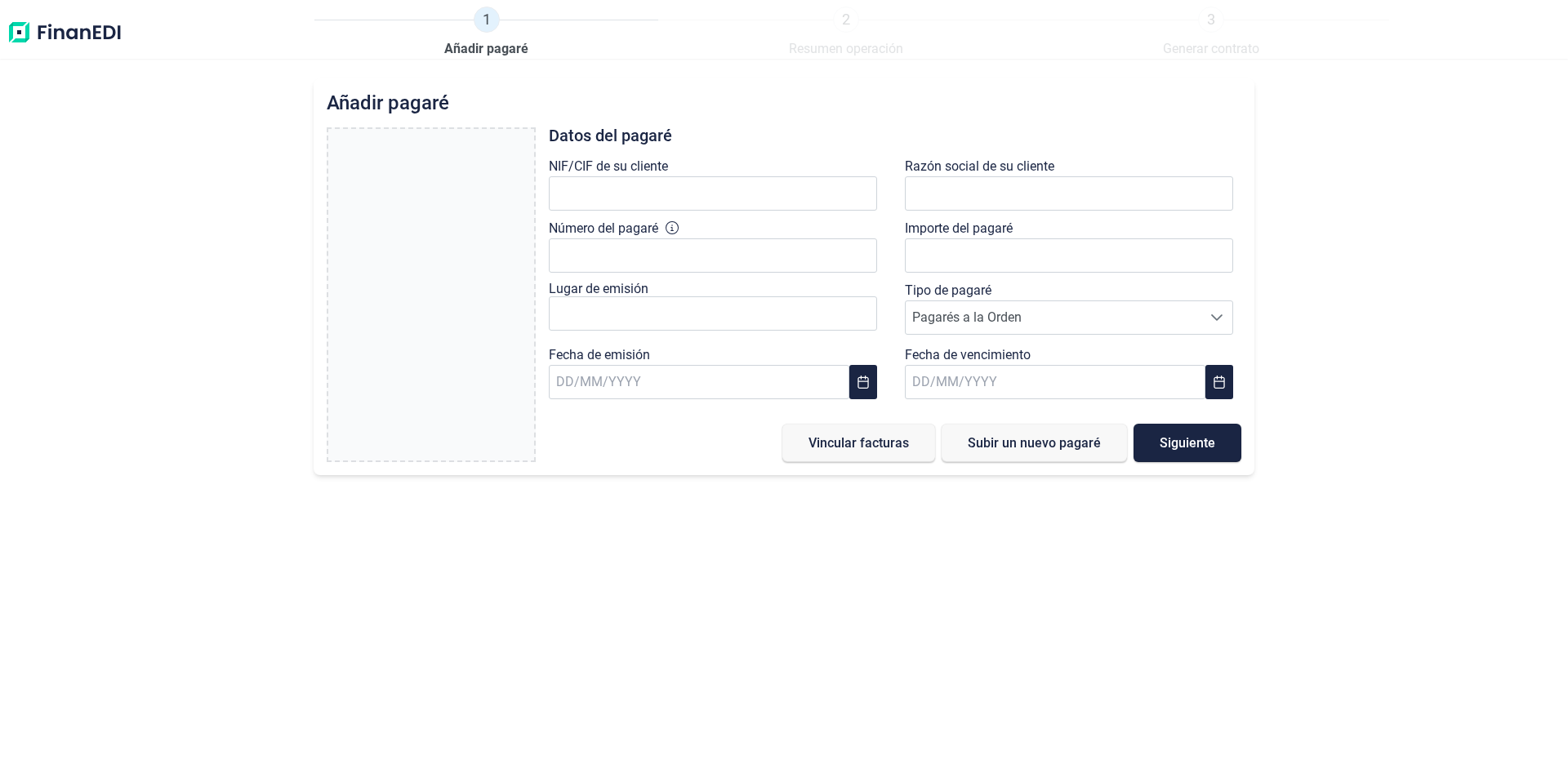
type input "0,00 €"
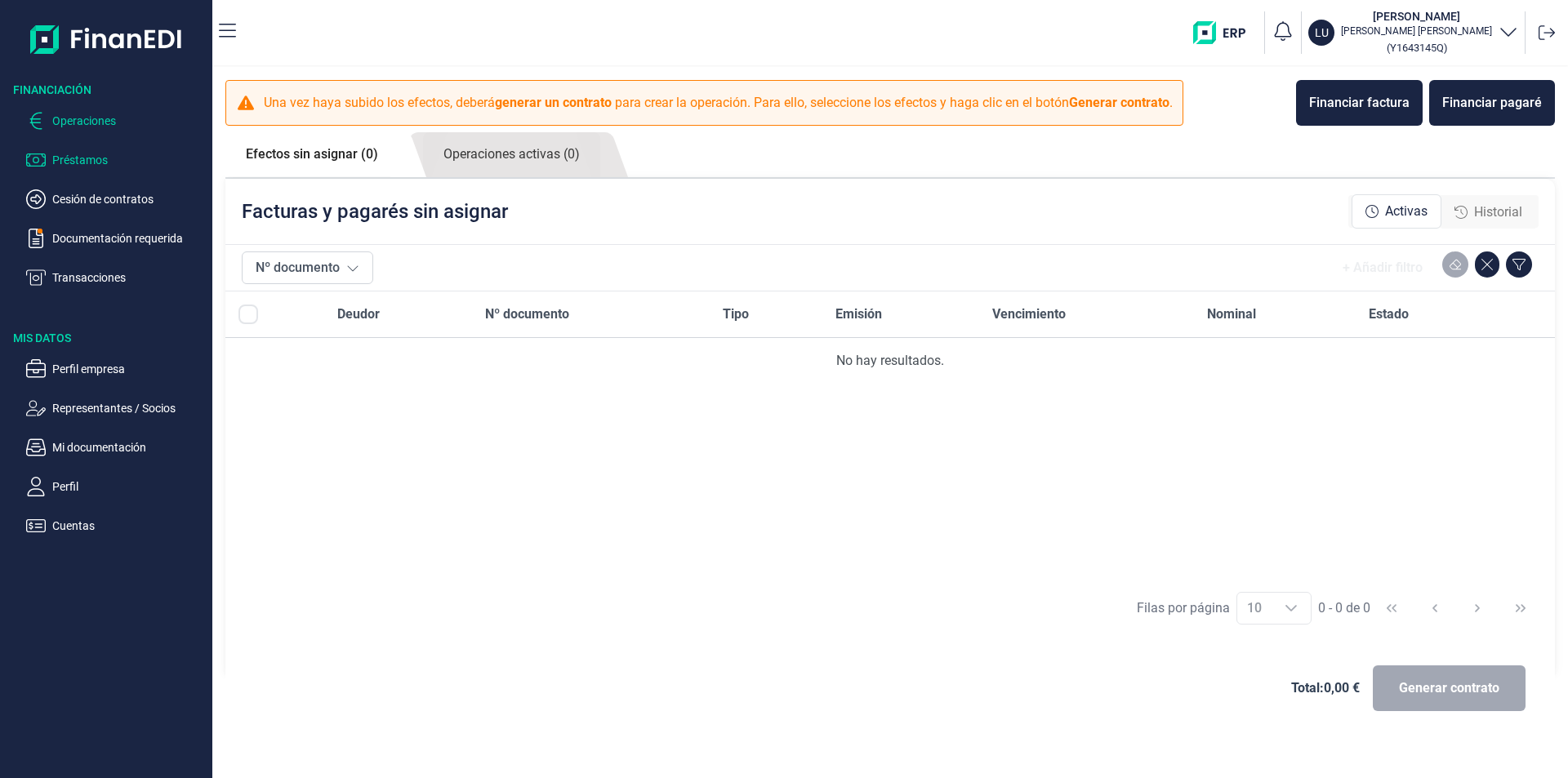
click at [77, 162] on p "Préstamos" at bounding box center [129, 160] width 154 height 19
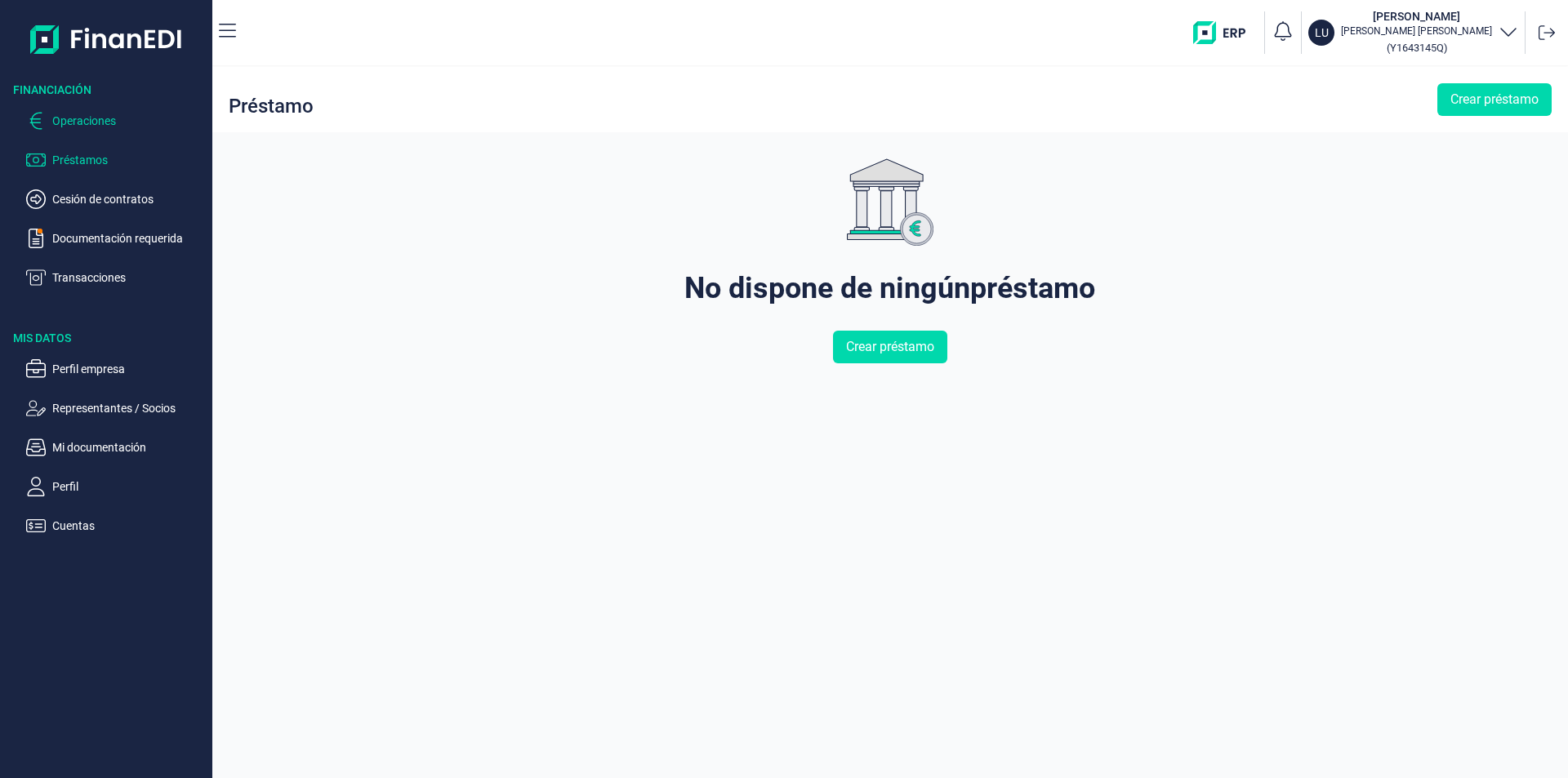
click at [80, 124] on p "Operaciones" at bounding box center [129, 121] width 154 height 19
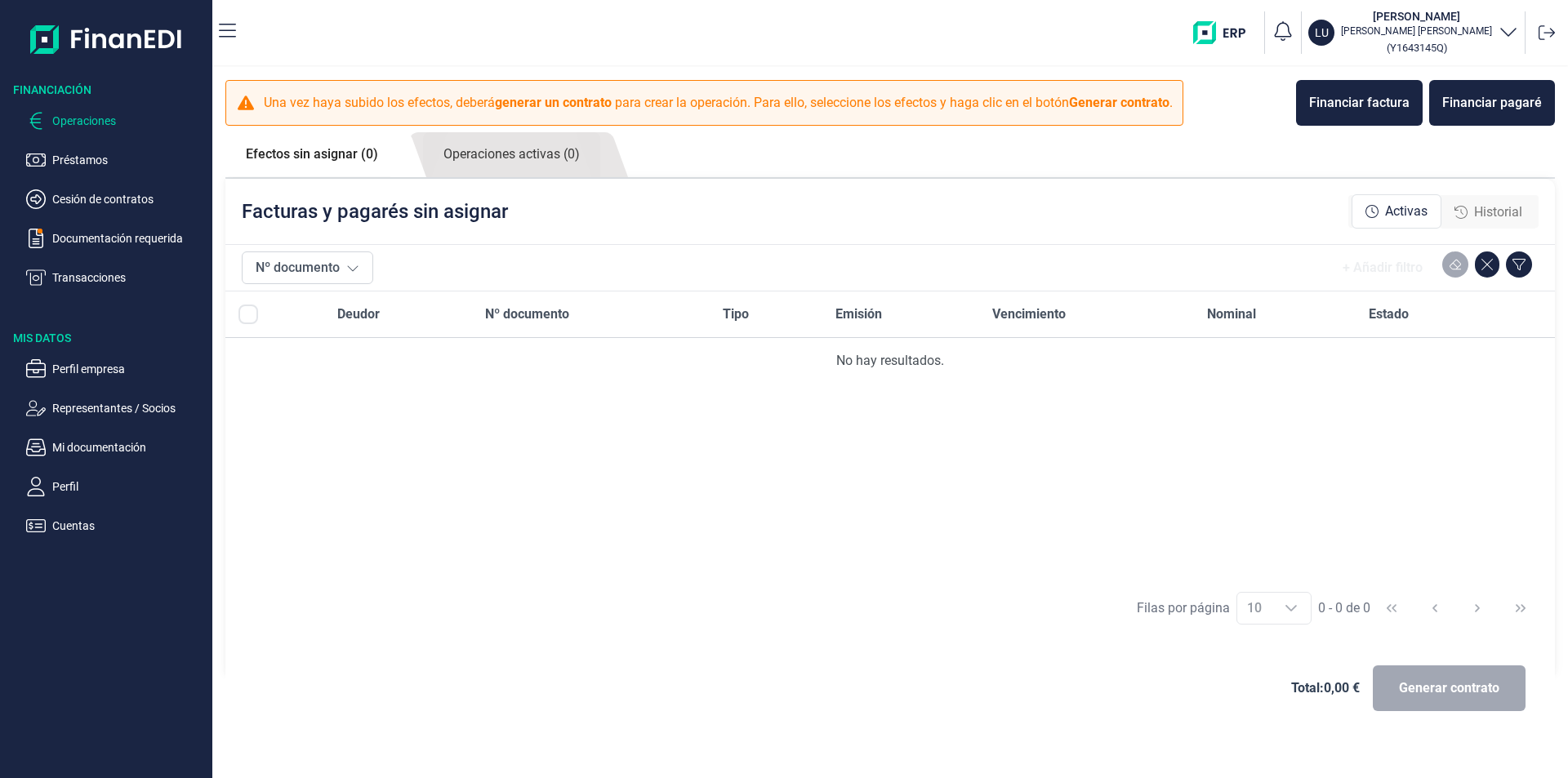
click at [360, 150] on link "Efectos sin asignar (0)" at bounding box center [312, 155] width 173 height 44
click at [533, 153] on link "Operaciones activas (0)" at bounding box center [512, 155] width 177 height 45
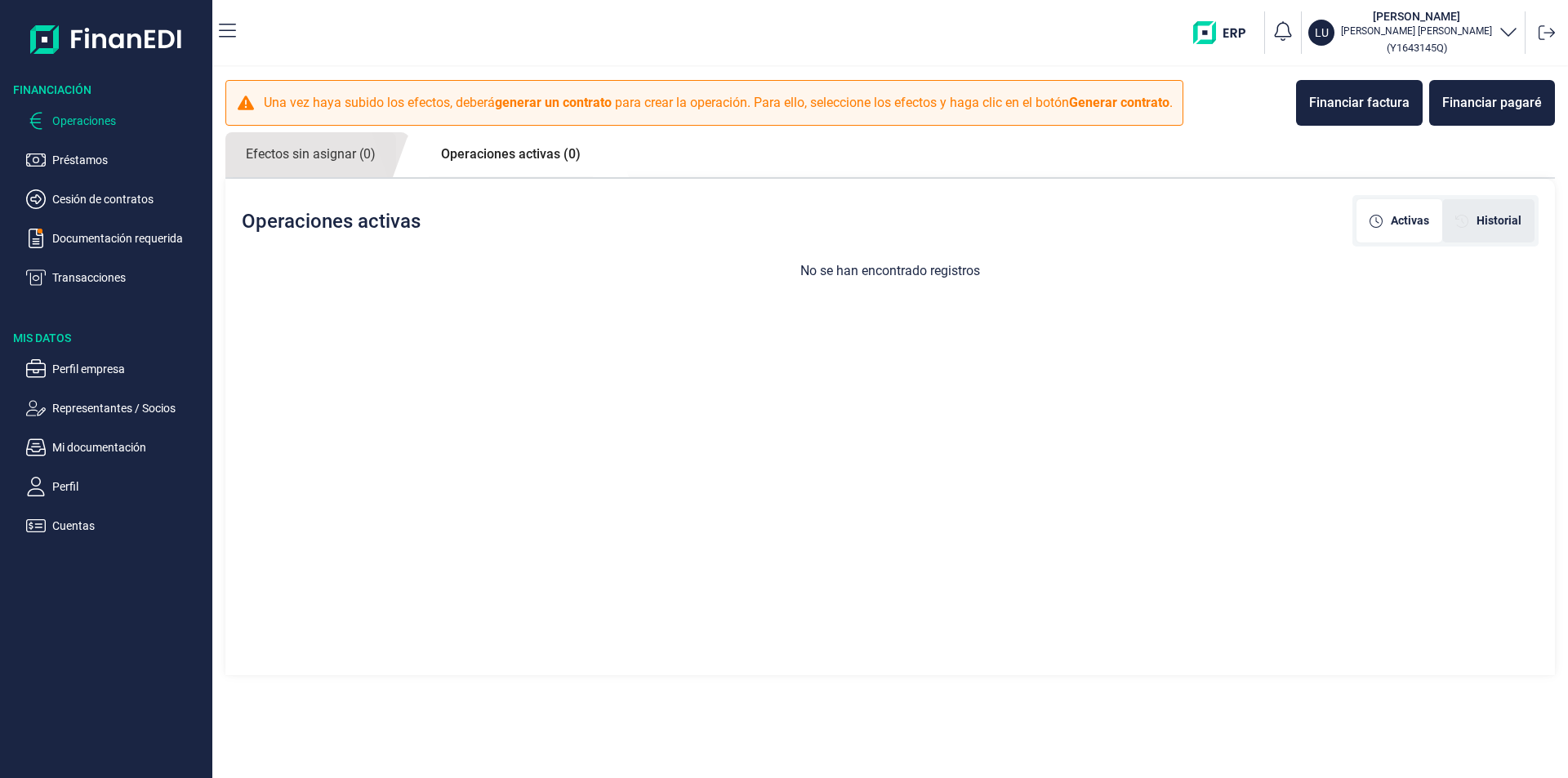
click at [1519, 222] on span "Historial" at bounding box center [1498, 220] width 45 height 17
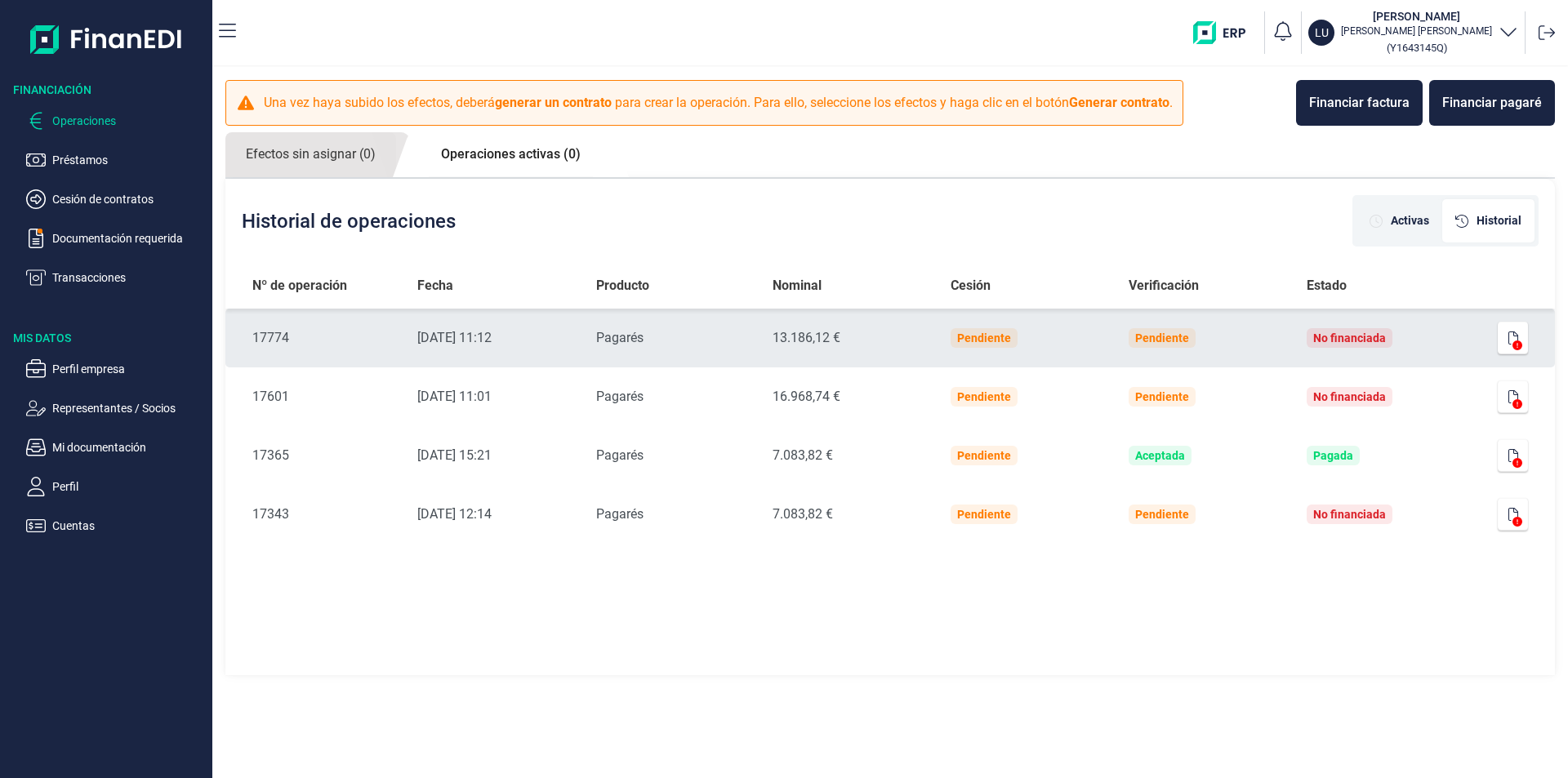
click at [456, 339] on time "11/08/2025 11:12" at bounding box center [454, 338] width 74 height 16
click at [1518, 345] on icon at bounding box center [1517, 345] width 10 height 10
click at [1513, 339] on icon "button" at bounding box center [1512, 338] width 10 height 13
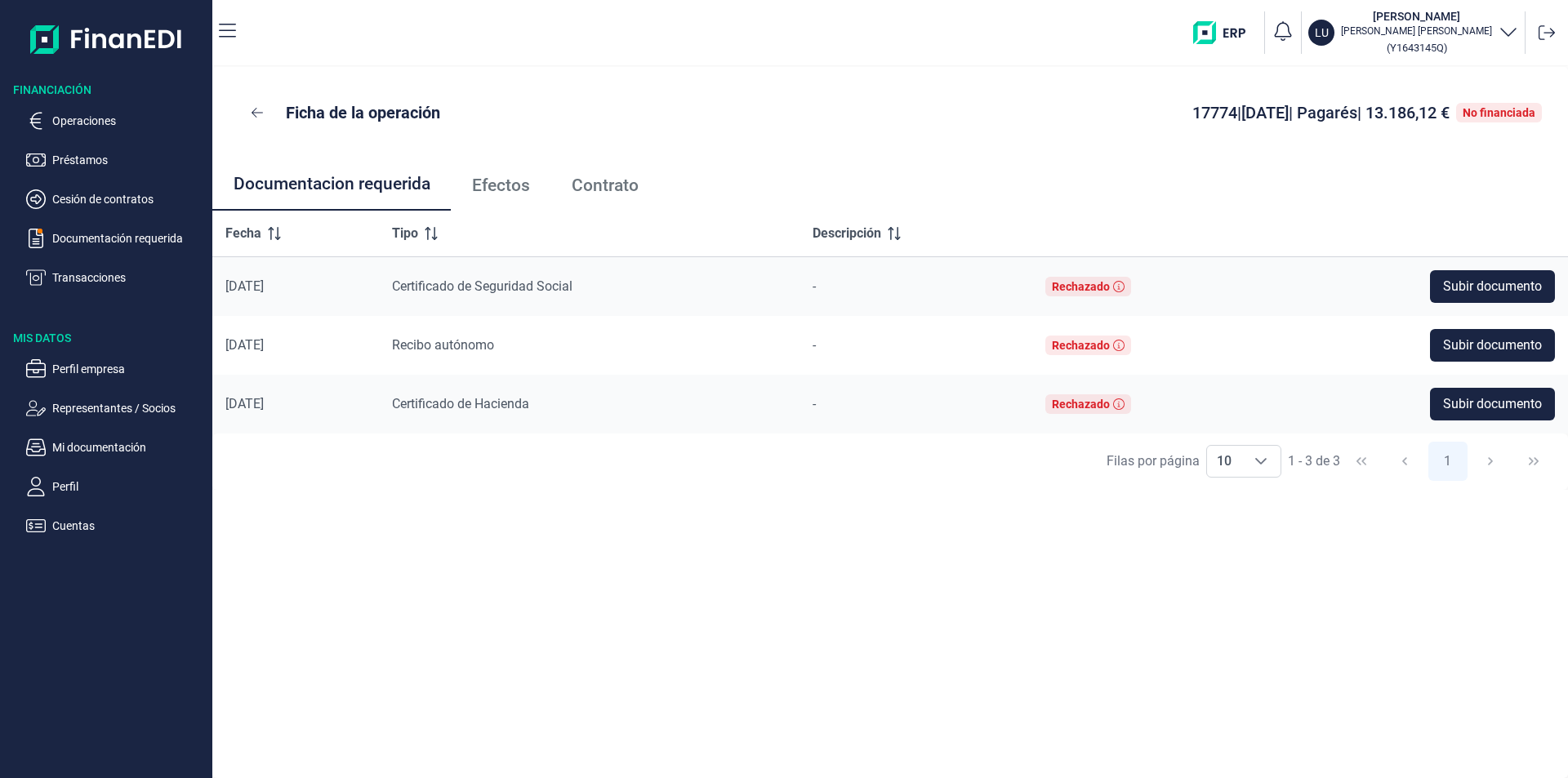
click at [499, 186] on span "Efectos" at bounding box center [501, 185] width 58 height 17
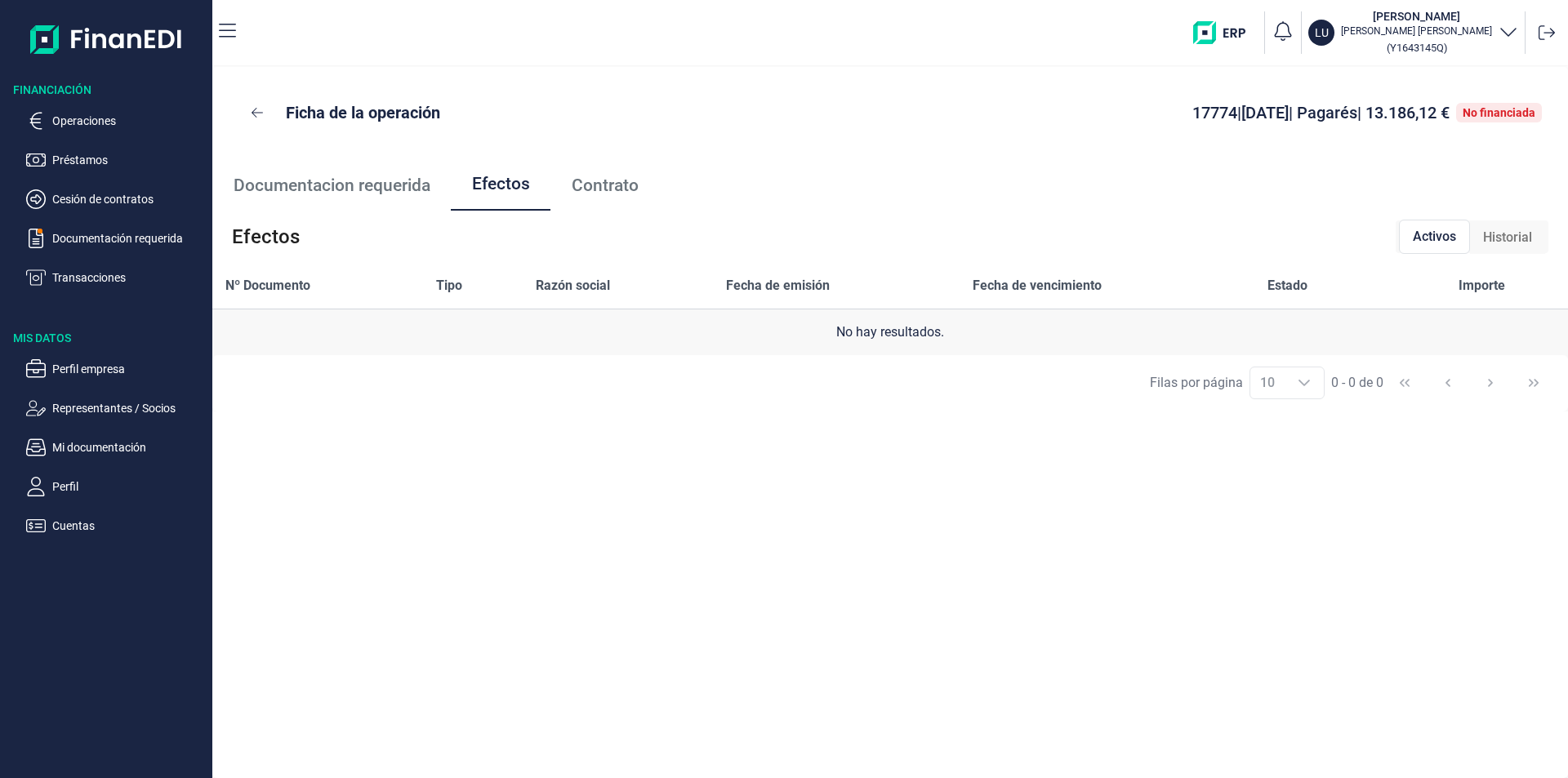
click at [620, 194] on span "Contrato" at bounding box center [605, 185] width 67 height 17
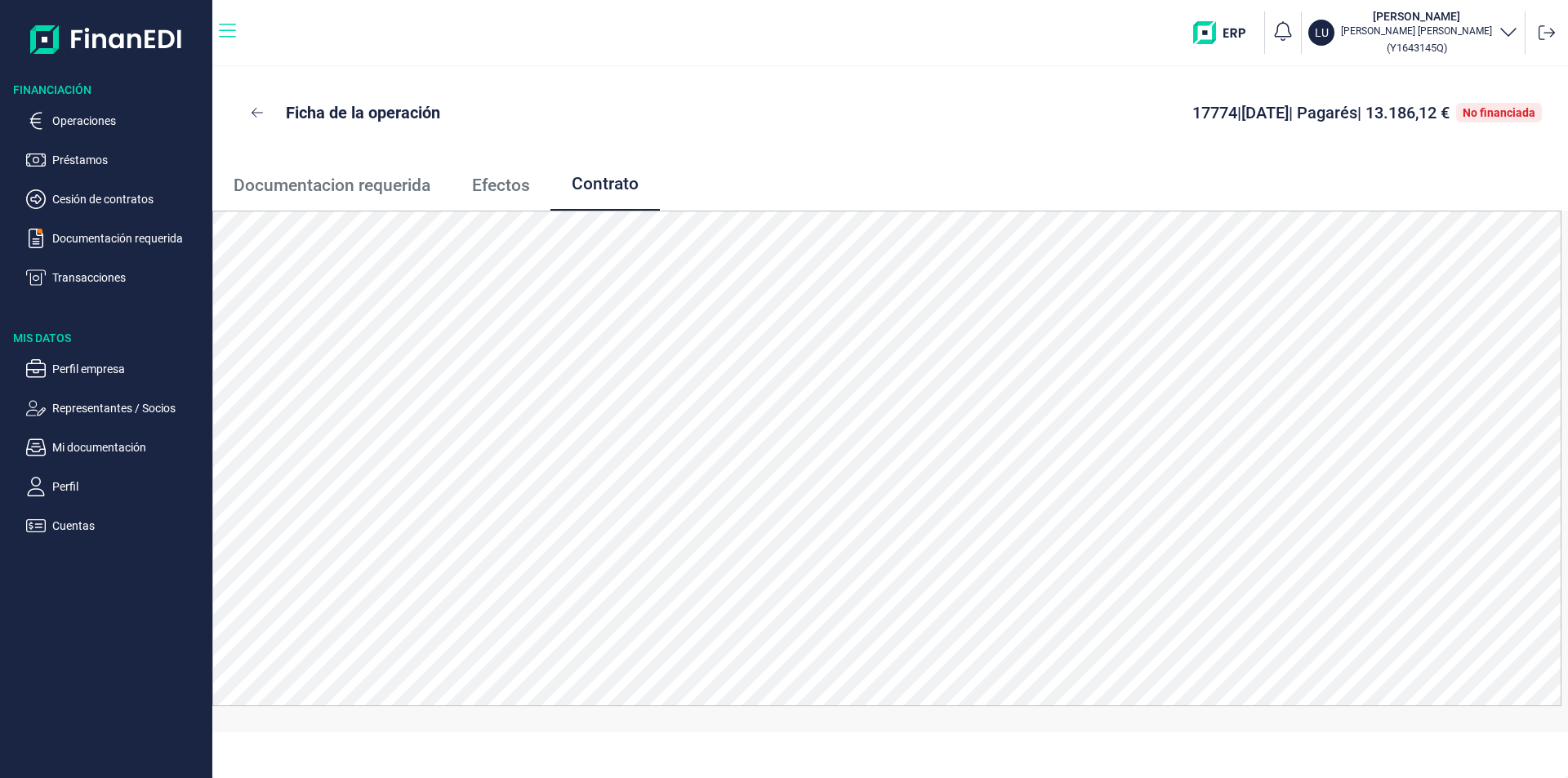
click at [229, 33] on icon "button" at bounding box center [227, 31] width 17 height 19
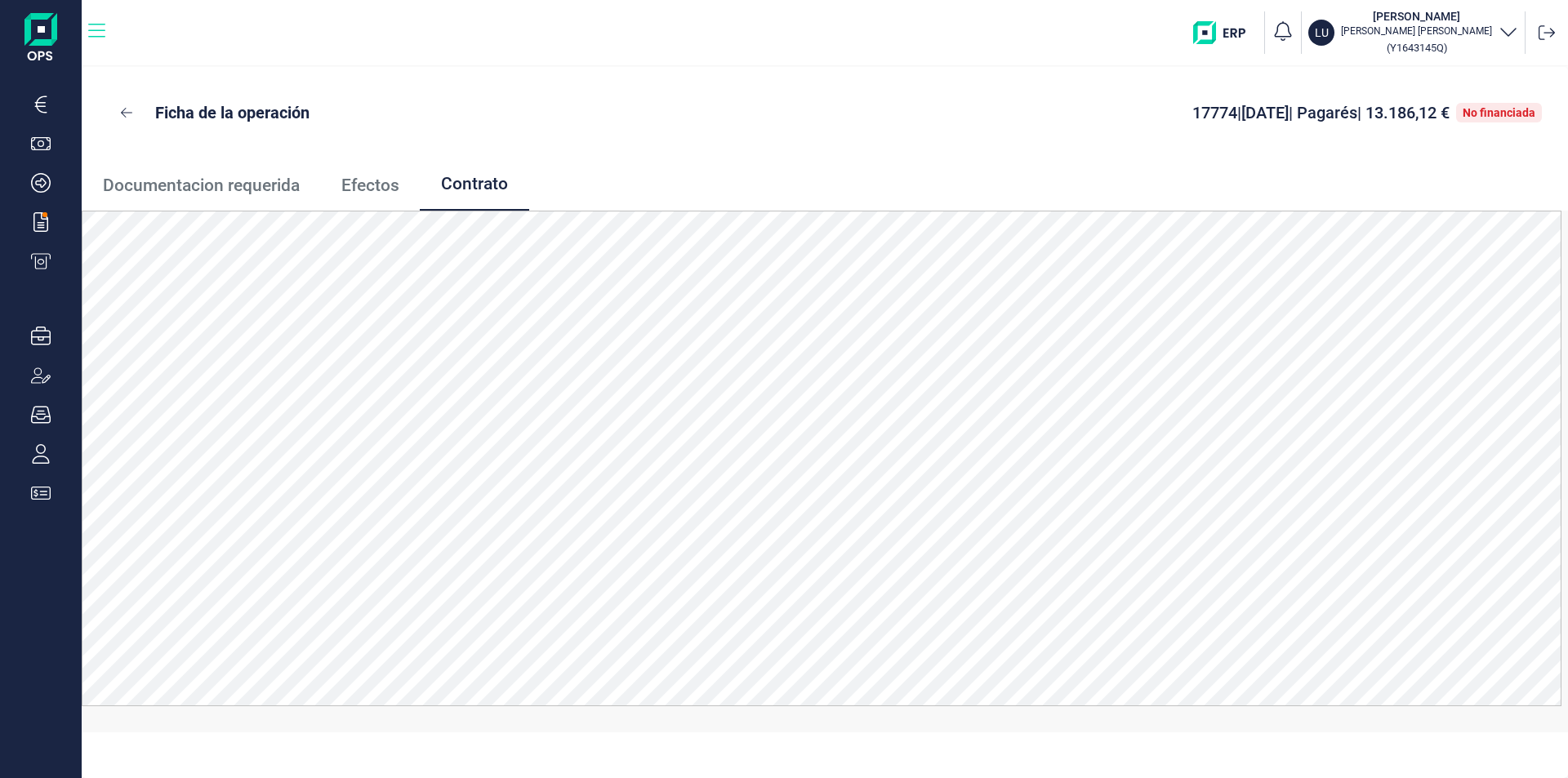
click at [102, 37] on icon "button" at bounding box center [96, 31] width 17 height 19
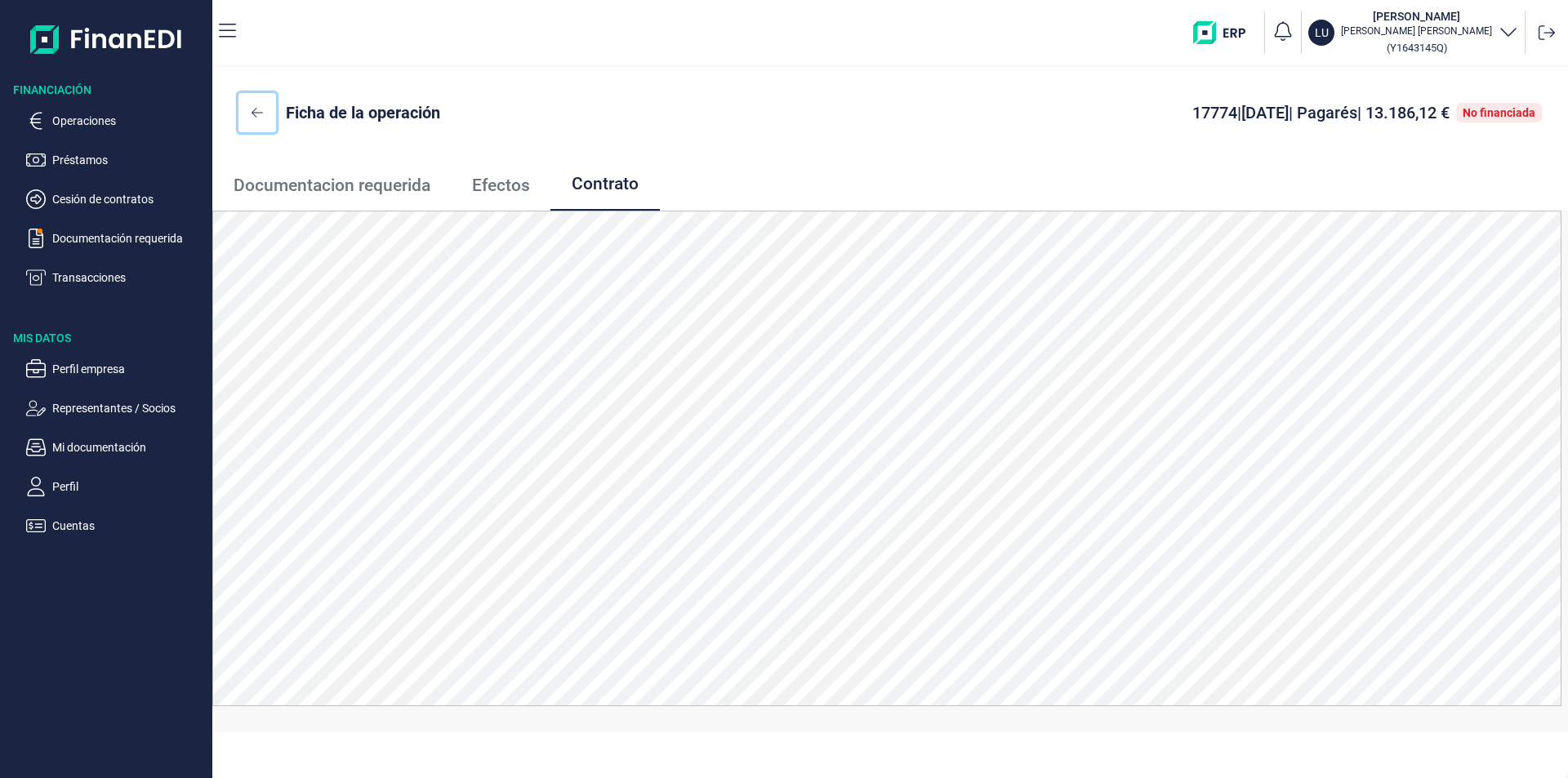
click at [259, 111] on icon at bounding box center [257, 112] width 11 height 13
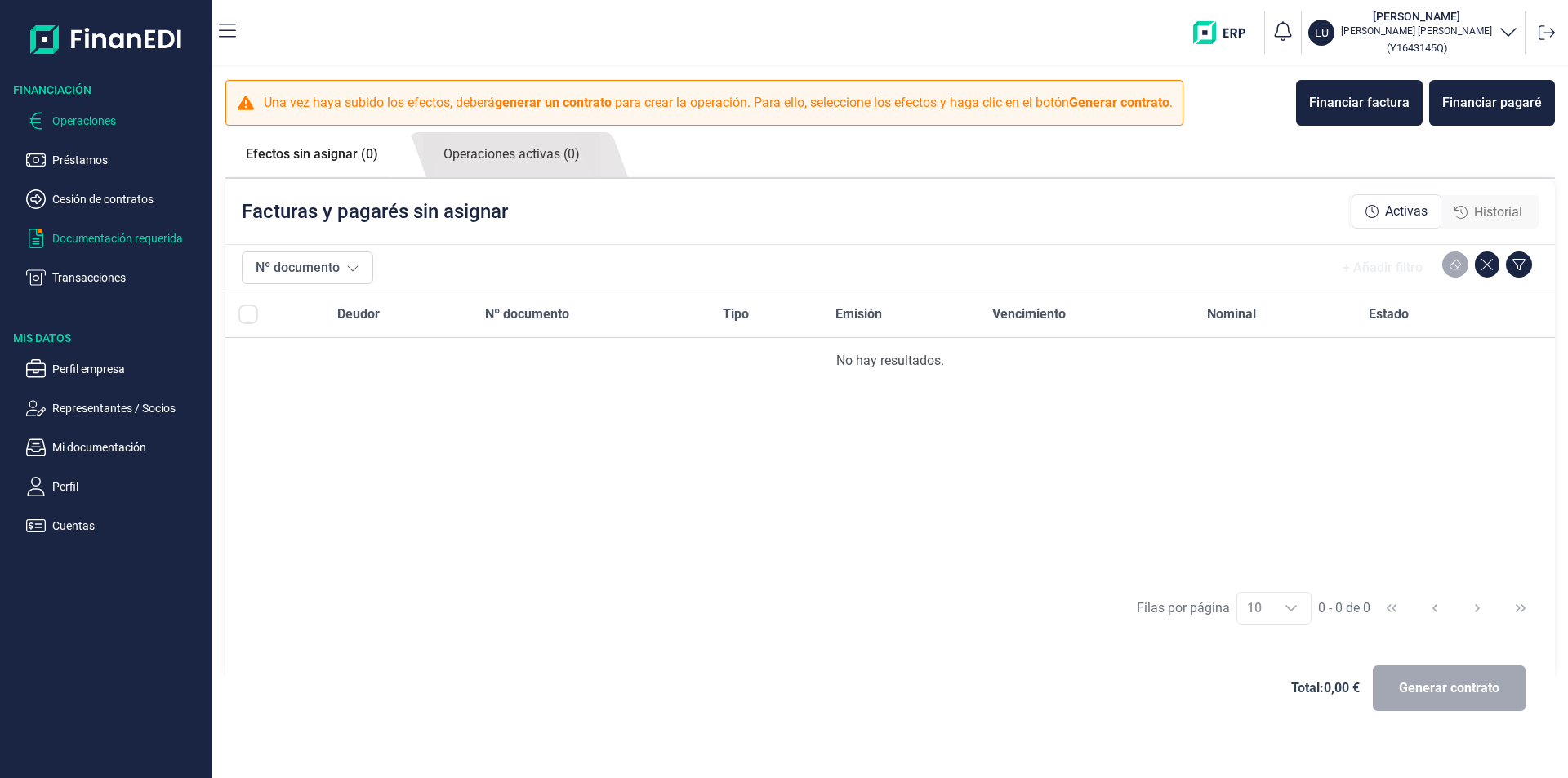
click at [89, 237] on p "Documentación requerida" at bounding box center [129, 239] width 154 height 19
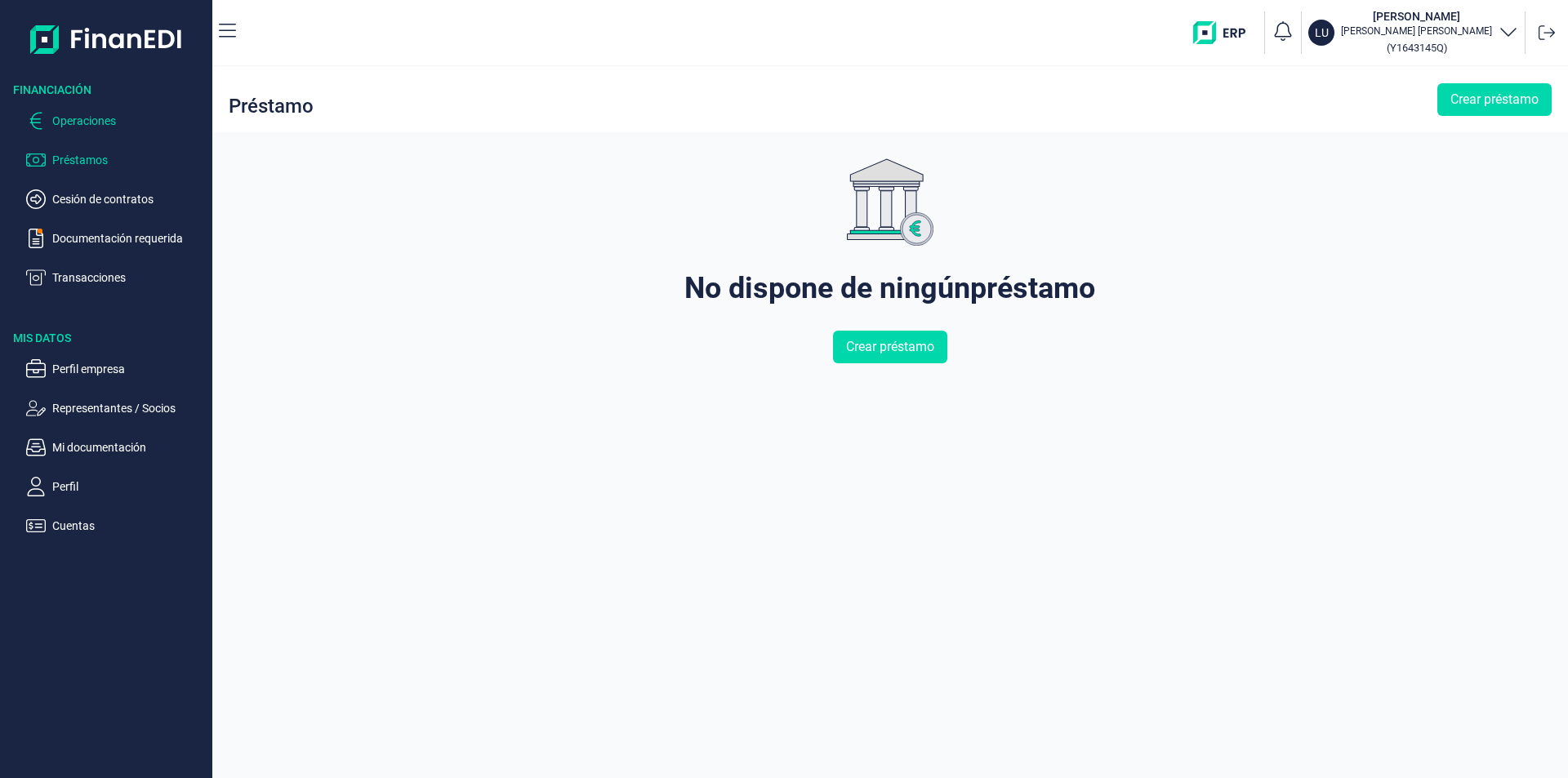
click at [80, 127] on p "Operaciones" at bounding box center [129, 121] width 154 height 19
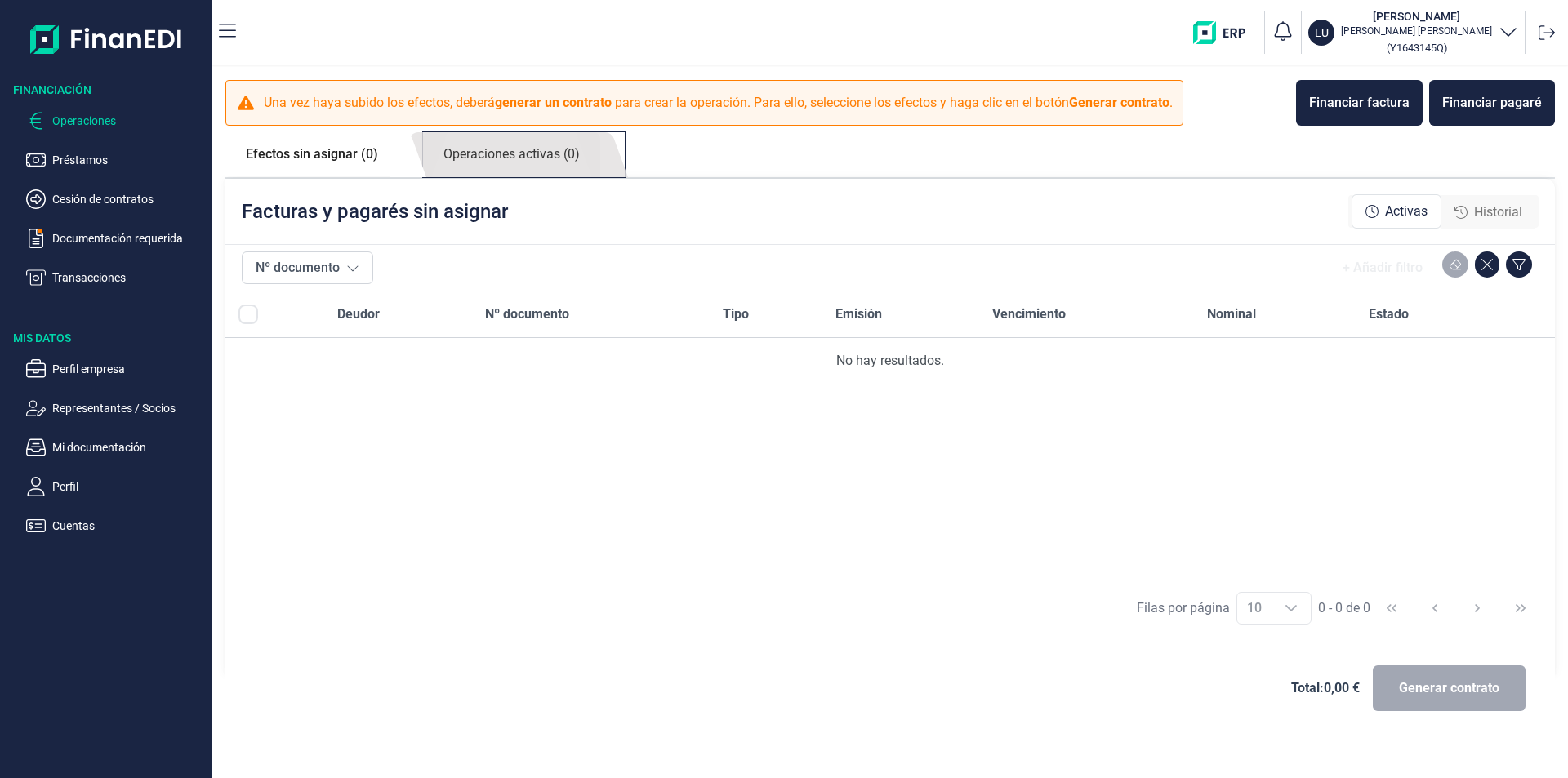
click at [501, 156] on link "Operaciones activas (0)" at bounding box center [512, 155] width 177 height 45
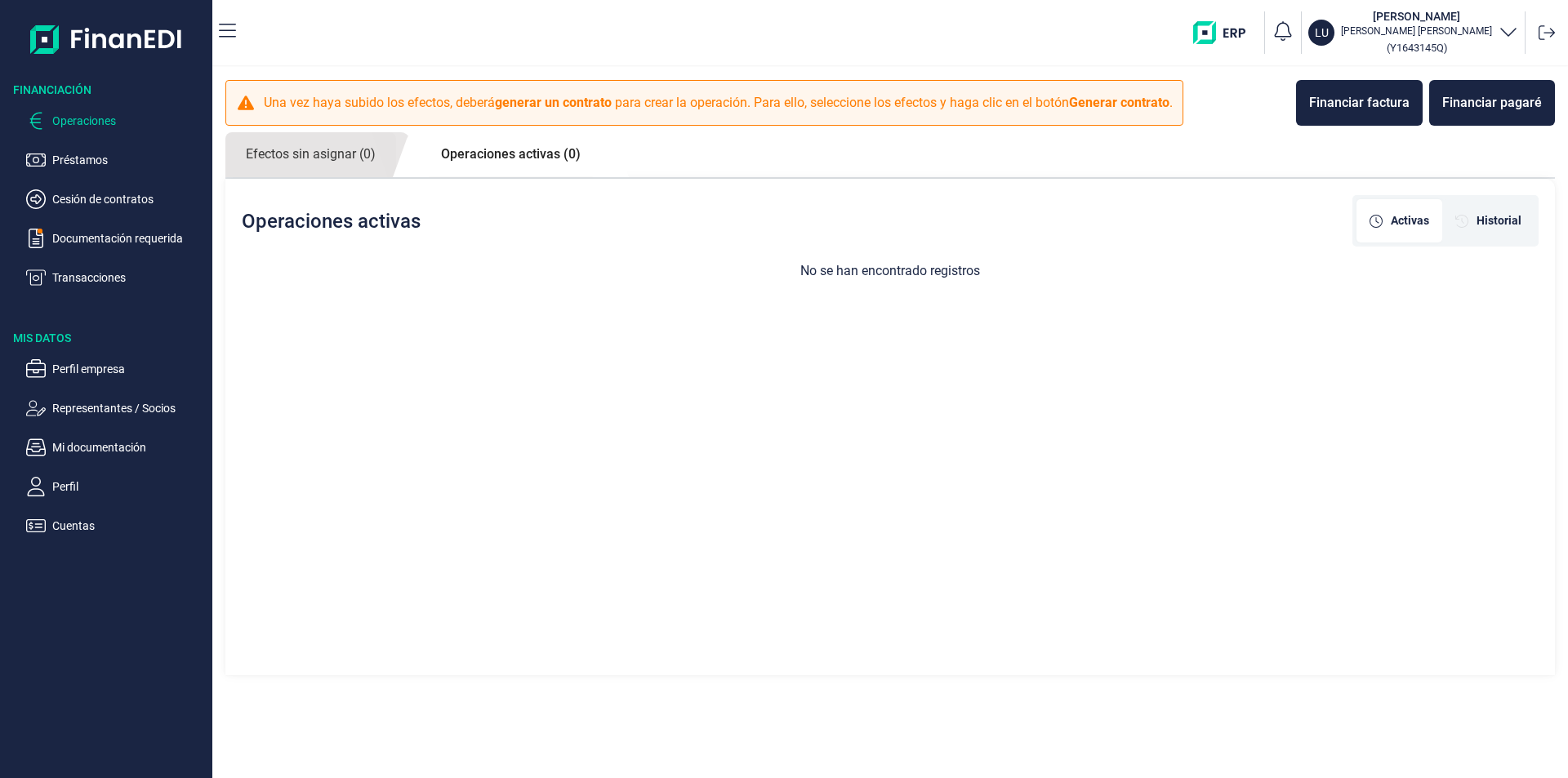
click at [478, 158] on link "Operaciones activas (0)" at bounding box center [511, 155] width 180 height 44
click at [301, 156] on link "Efectos sin asignar (0)" at bounding box center [310, 155] width 171 height 45
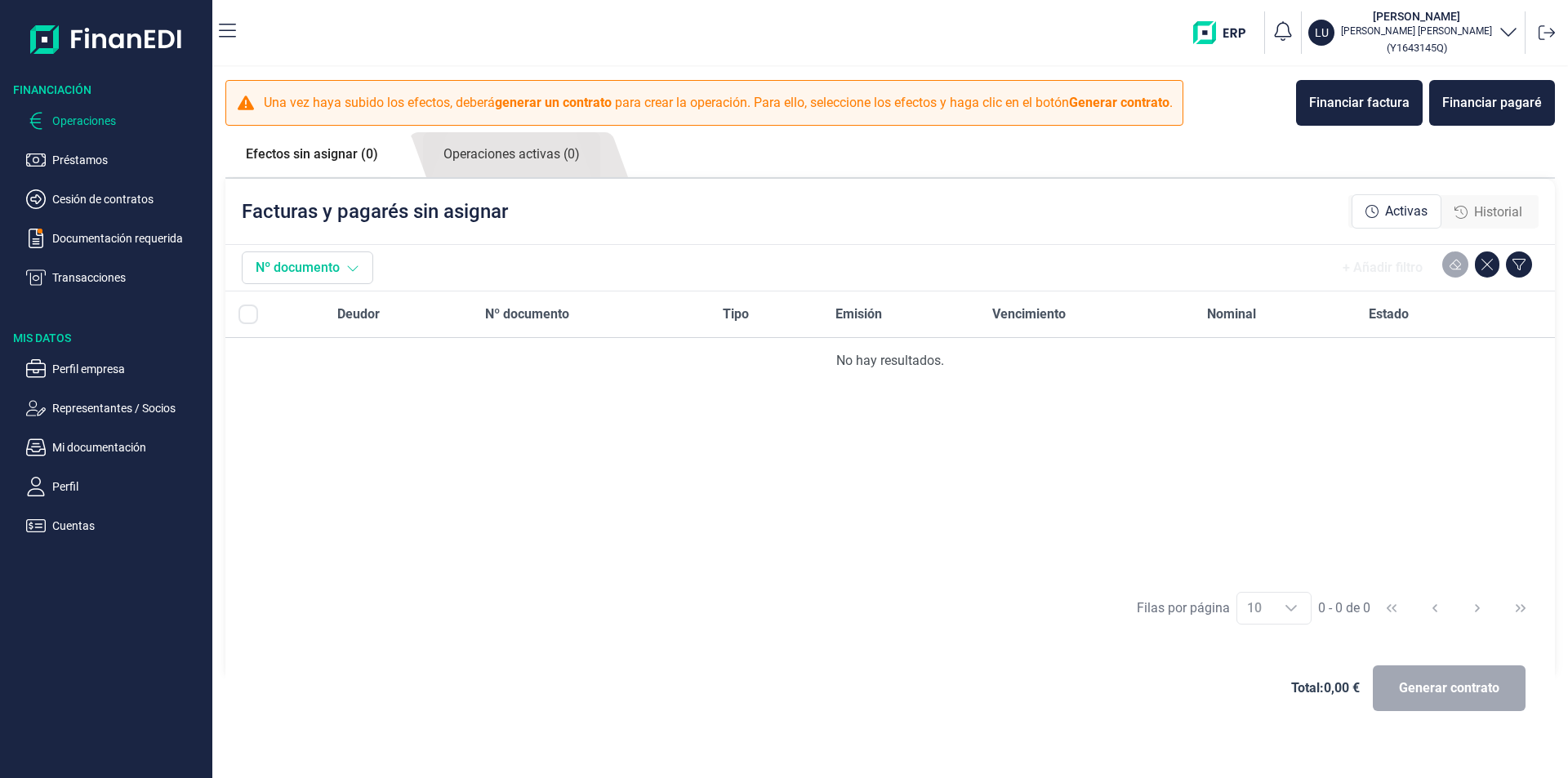
click at [355, 265] on icon at bounding box center [353, 268] width 13 height 13
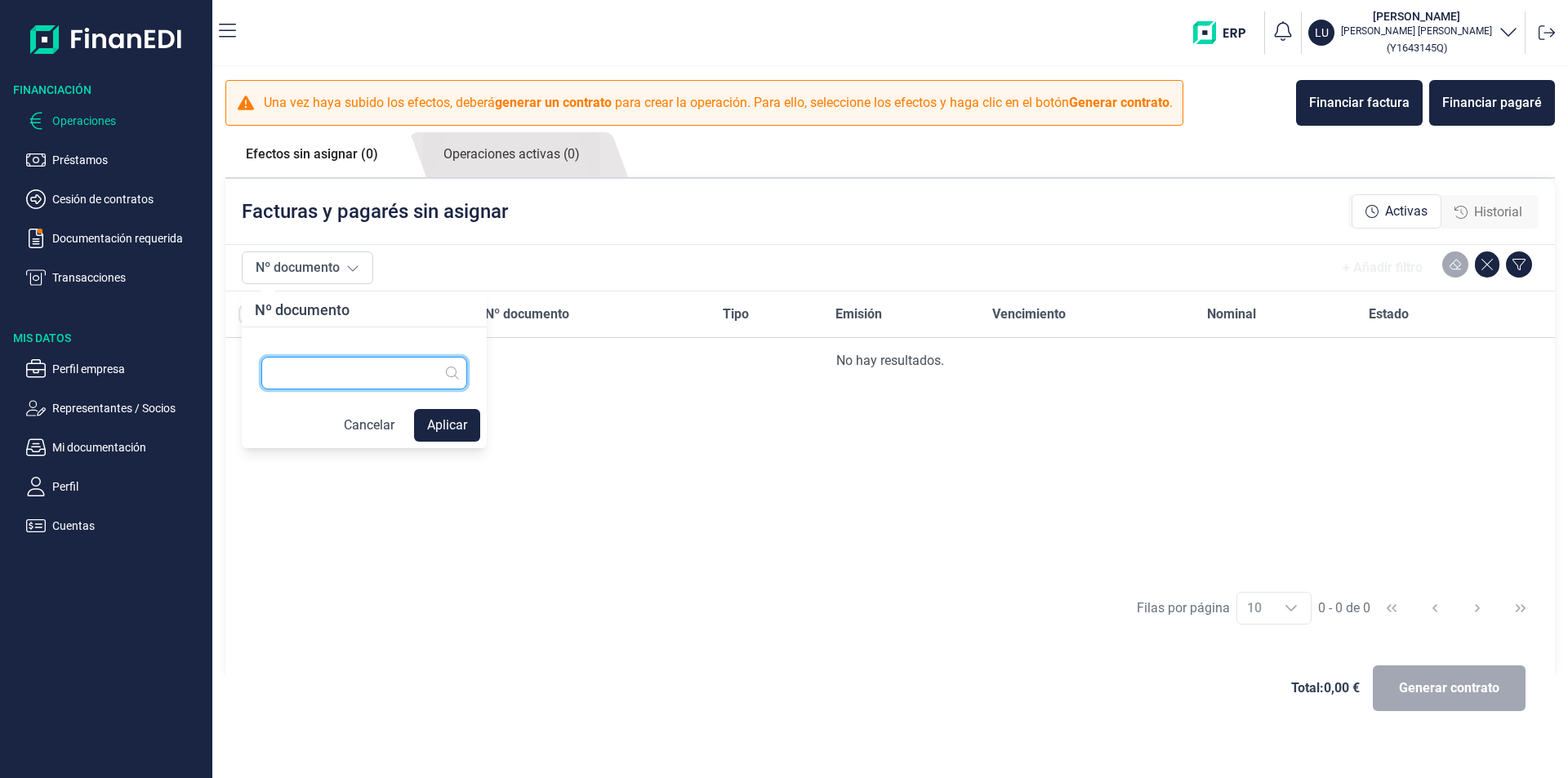
click at [360, 366] on input "text" at bounding box center [364, 373] width 206 height 33
type input "LF20-25"
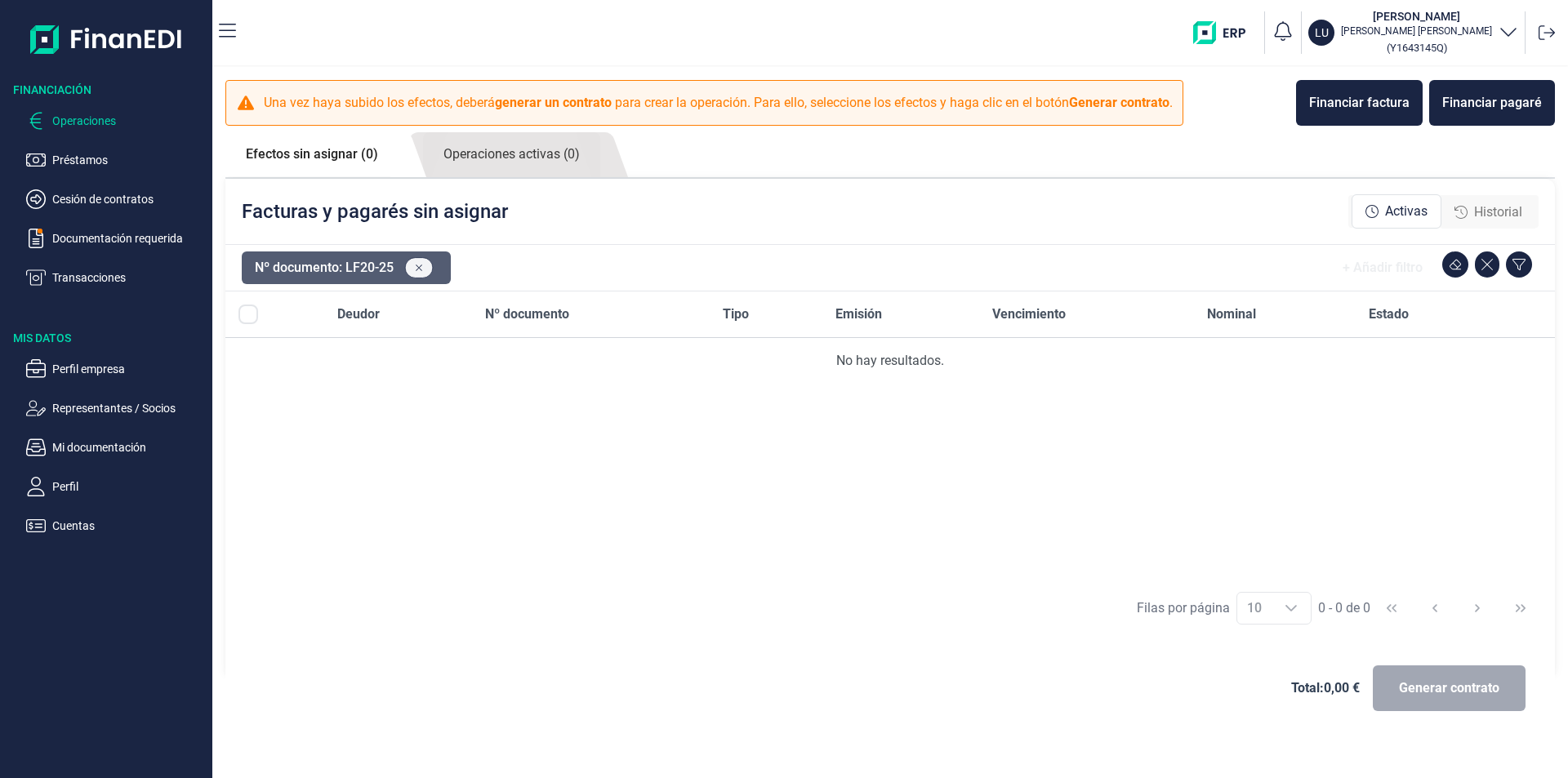
click at [426, 266] on button at bounding box center [419, 268] width 28 height 21
click at [1485, 210] on span "Historial" at bounding box center [1498, 212] width 49 height 19
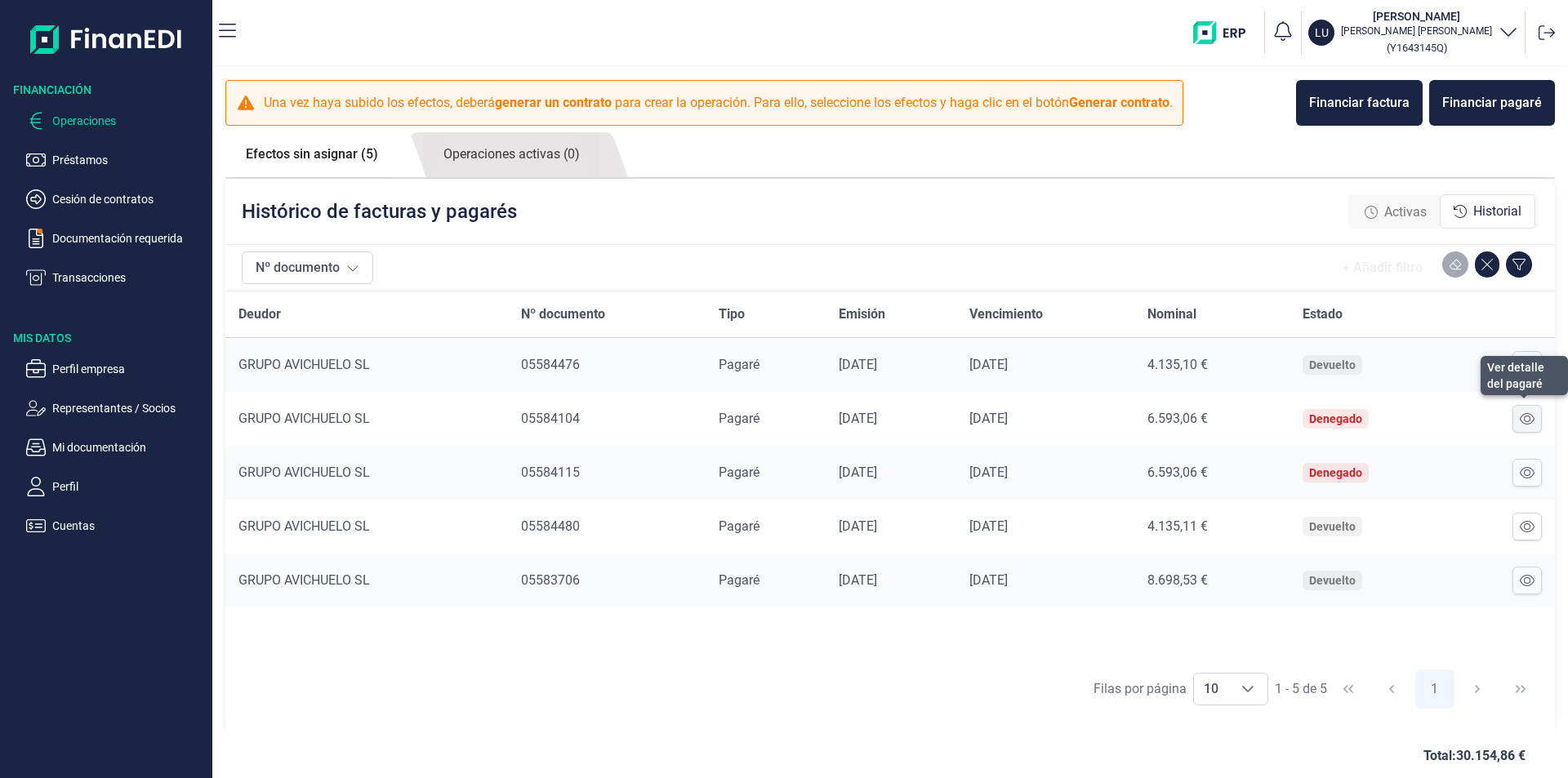
click at [1526, 421] on icon at bounding box center [1526, 418] width 15 height 11
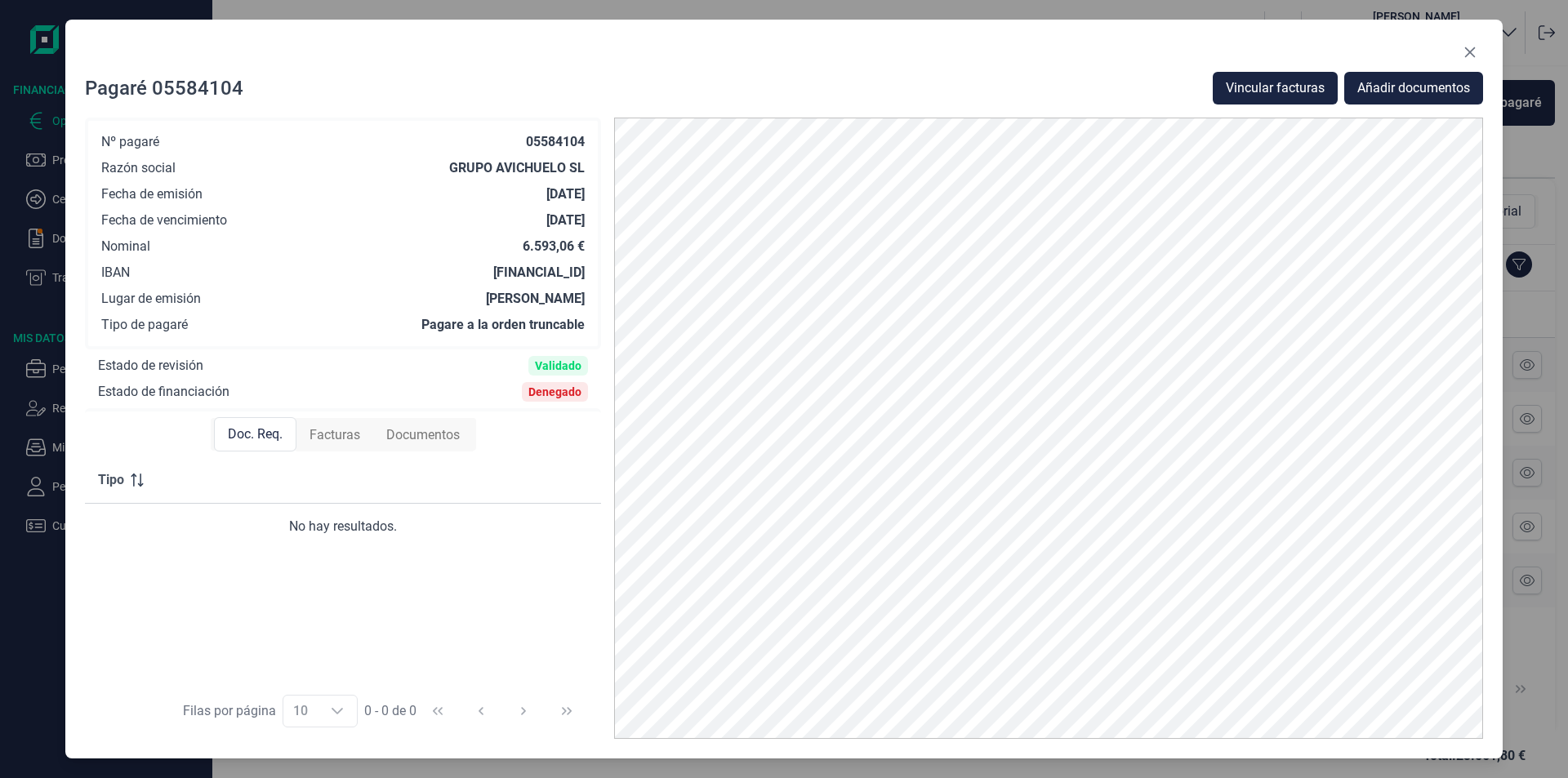
click at [349, 431] on span "Facturas" at bounding box center [334, 435] width 50 height 19
click at [442, 436] on span "Documentos" at bounding box center [422, 435] width 73 height 19
click at [260, 434] on span "Doc. Req." at bounding box center [255, 435] width 55 height 19
click at [1471, 52] on icon "Close" at bounding box center [1470, 53] width 11 height 11
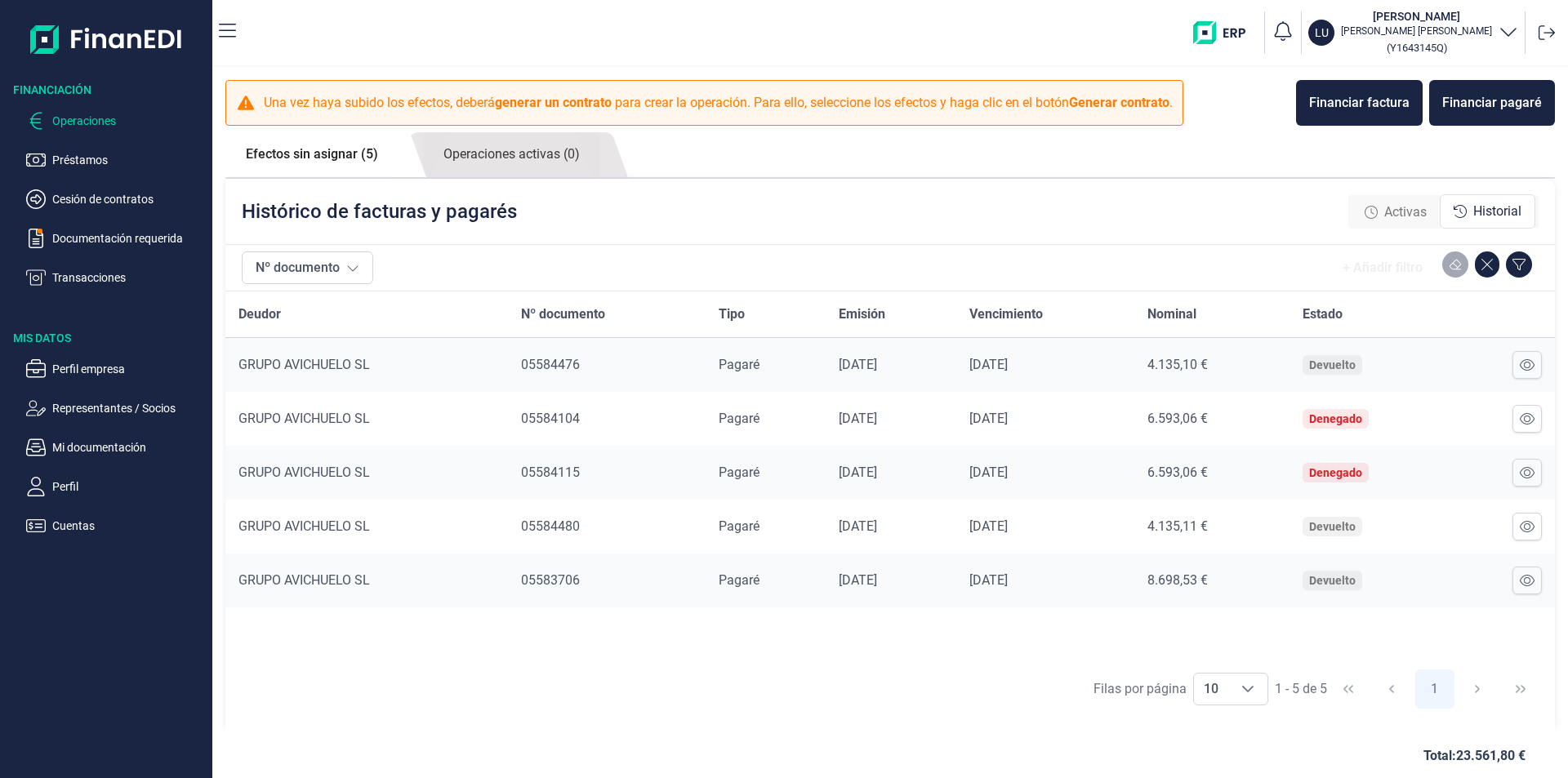
click at [361, 156] on link "Efectos sin asignar (5)" at bounding box center [312, 155] width 173 height 44
click at [496, 156] on link "Operaciones activas (0)" at bounding box center [512, 155] width 177 height 45
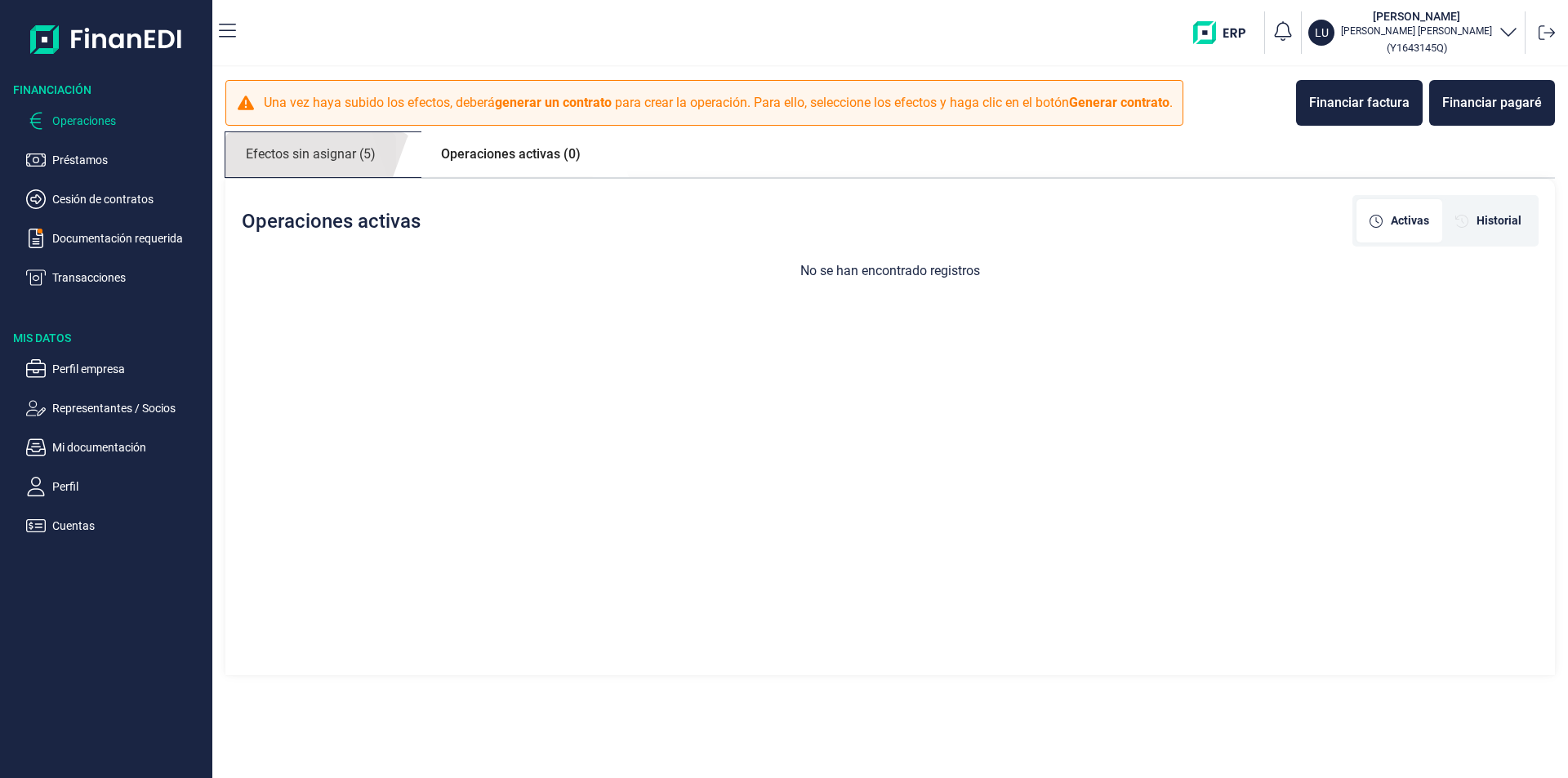
click at [360, 156] on link "Efectos sin asignar (5)" at bounding box center [310, 155] width 171 height 45
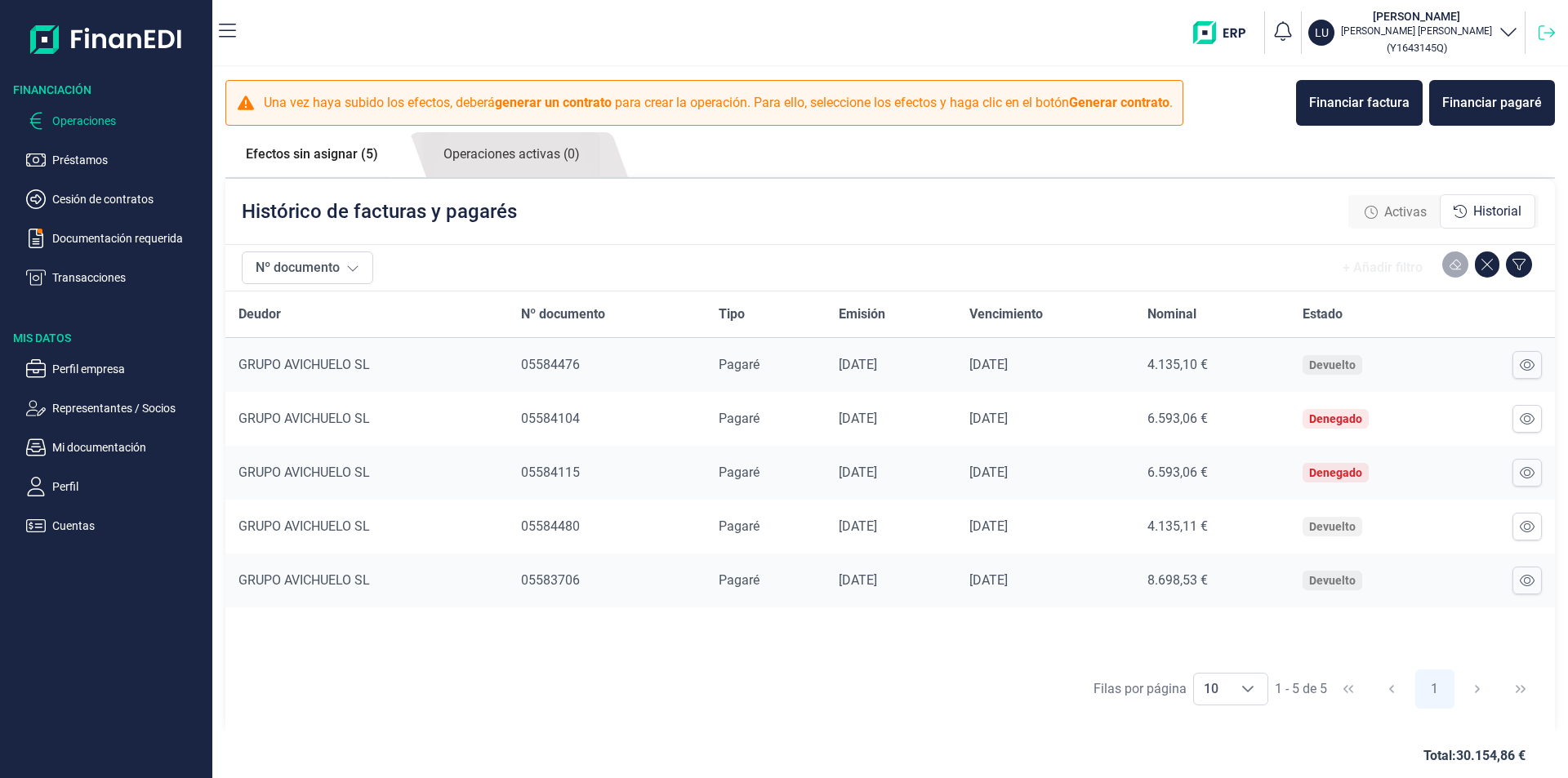
click at [1549, 30] on icon at bounding box center [1547, 33] width 16 height 16
